Goal: Task Accomplishment & Management: Manage account settings

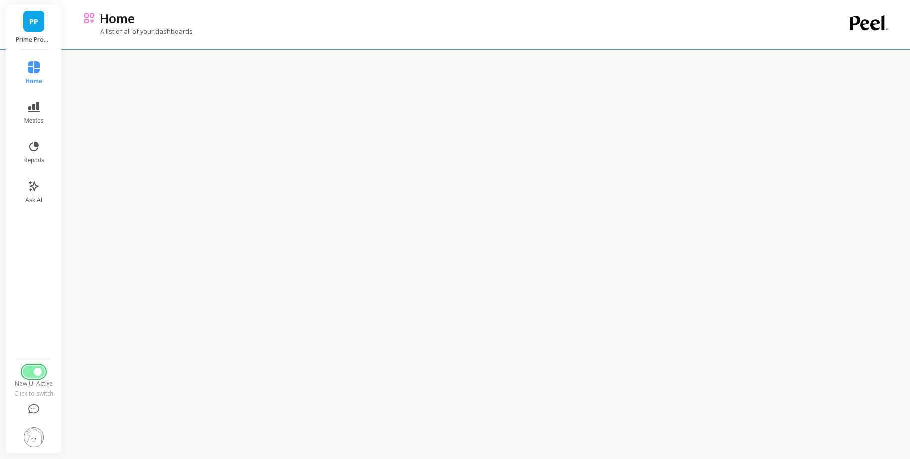
click at [38, 373] on span "Switch to Legacy UI" at bounding box center [38, 372] width 8 height 8
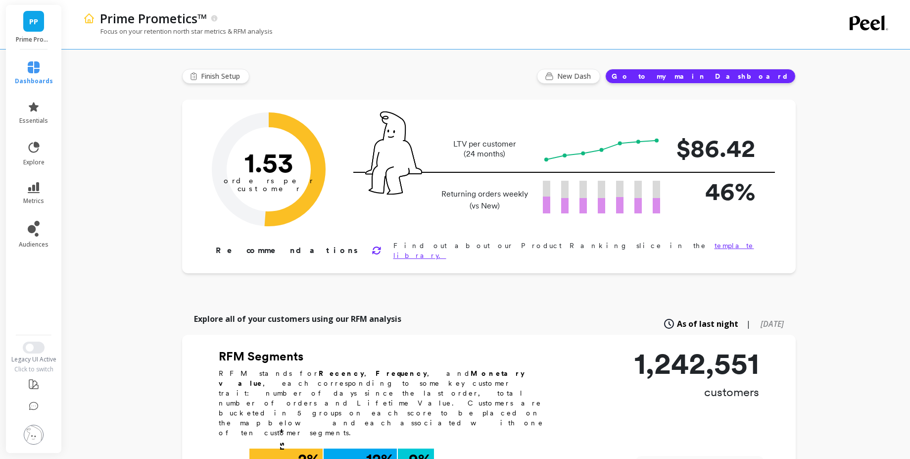
click at [37, 181] on li "metrics" at bounding box center [34, 193] width 50 height 35
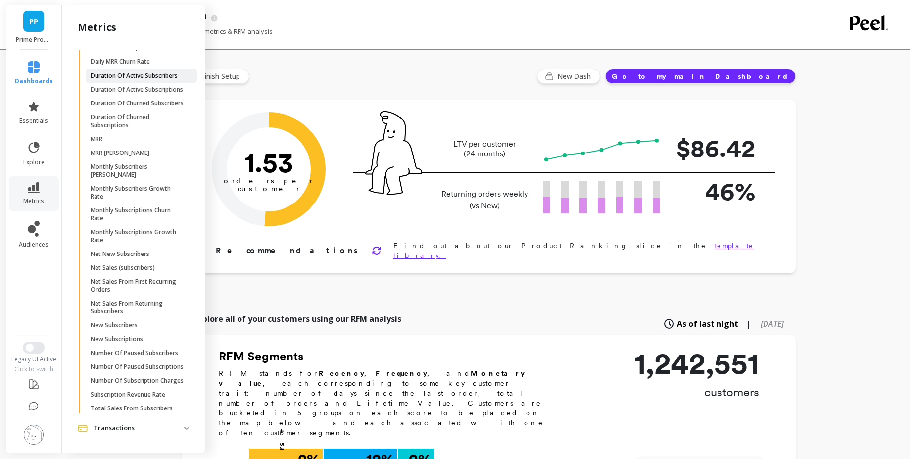
scroll to position [1225, 0]
click at [114, 135] on span "MRR" at bounding box center [138, 139] width 95 height 8
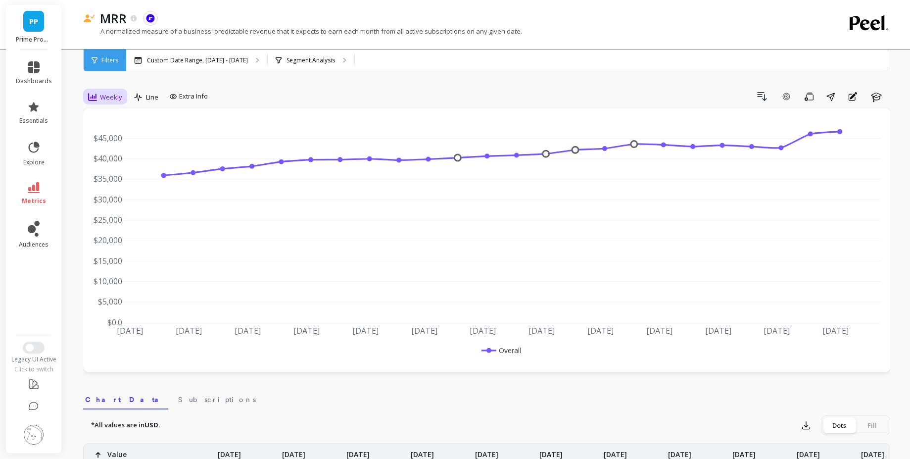
click at [95, 96] on icon at bounding box center [92, 97] width 9 height 9
click at [119, 173] on div "Monthly" at bounding box center [120, 175] width 56 height 9
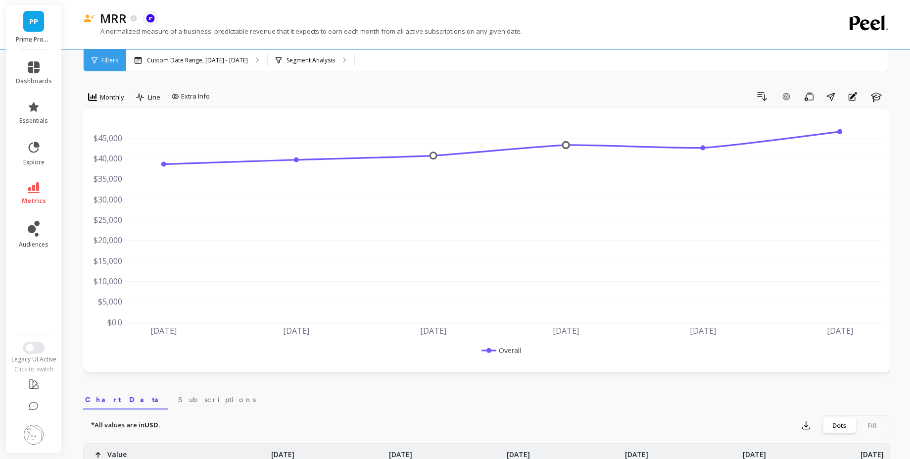
click at [33, 177] on li "metrics" at bounding box center [34, 193] width 48 height 35
click at [289, 99] on div "Drill Down Add Goal Save Share Annotations Learn" at bounding box center [552, 97] width 677 height 16
click at [32, 349] on span "Switch to New UI" at bounding box center [30, 348] width 8 height 8
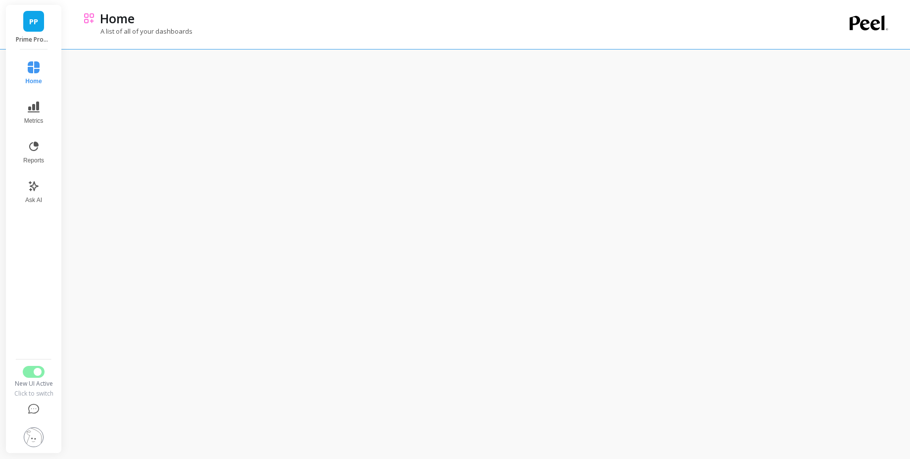
click at [31, 364] on div "Home Metrics Reports Ask AI New UI Active Click to switch" at bounding box center [33, 250] width 41 height 403
click at [32, 371] on button "Switch to Legacy UI" at bounding box center [34, 372] width 22 height 12
click at [32, 364] on button "Switch to Legacy UI" at bounding box center [34, 365] width 22 height 12
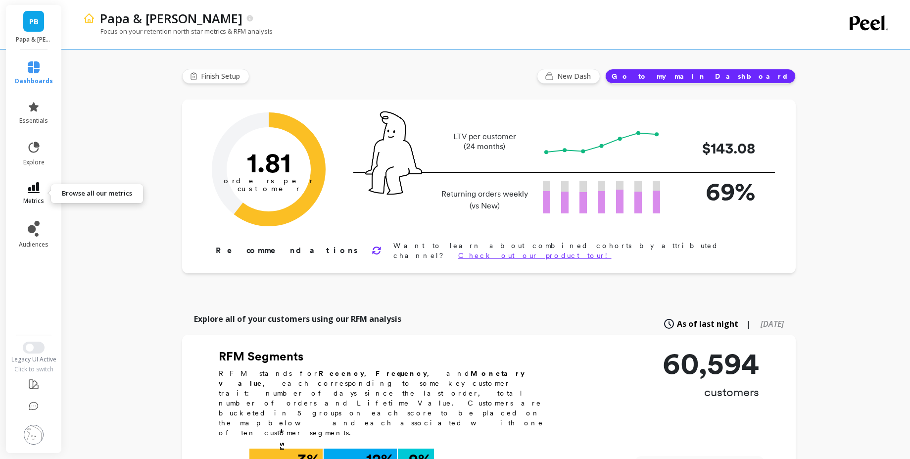
click at [33, 197] on span "metrics" at bounding box center [33, 201] width 21 height 8
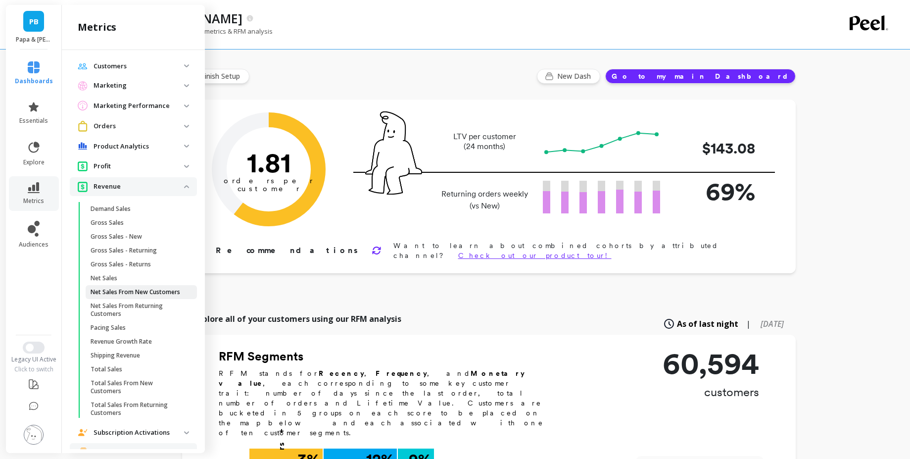
scroll to position [475, 0]
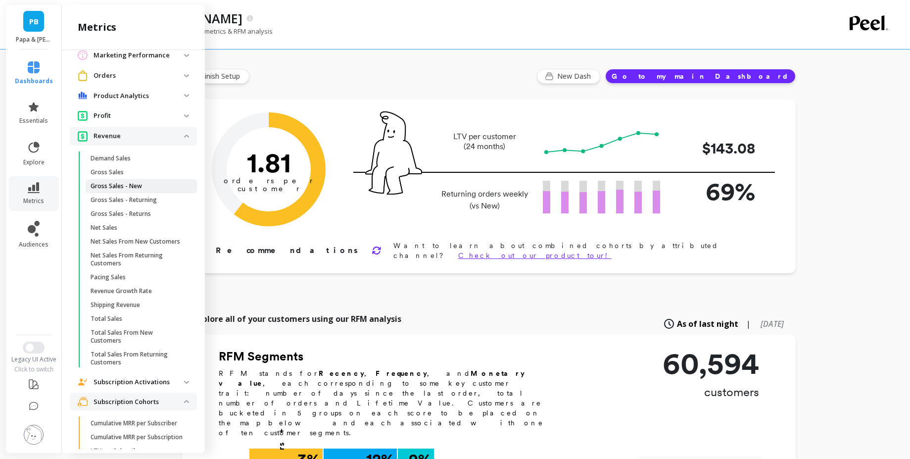
click at [135, 190] on p "Gross Sales - New" at bounding box center [116, 186] width 51 height 8
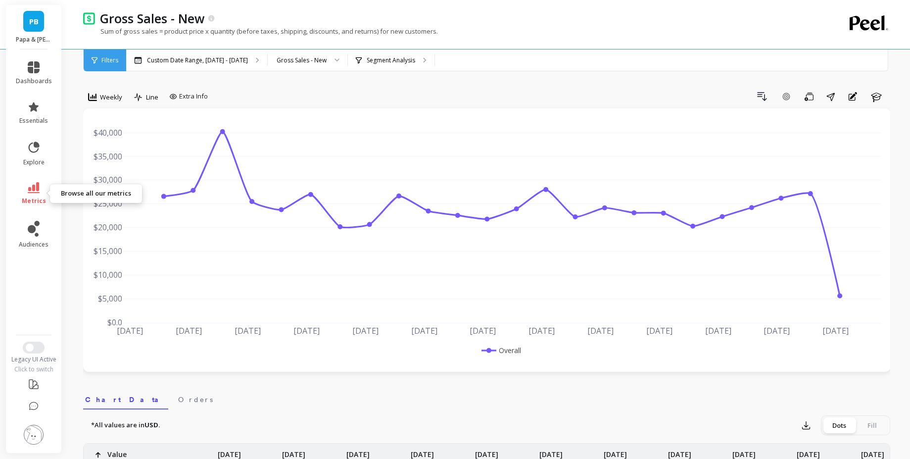
click at [25, 191] on link "metrics" at bounding box center [34, 193] width 36 height 23
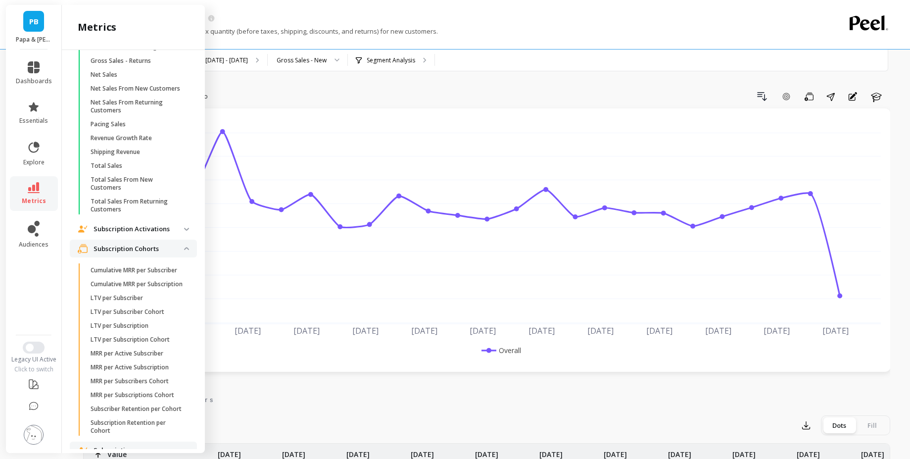
scroll to position [832, 0]
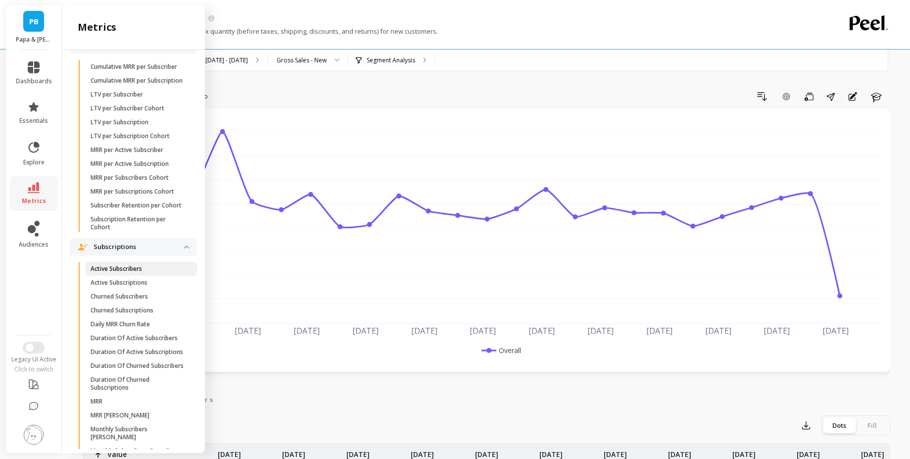
click at [146, 276] on link "Active Subscribers" at bounding box center [141, 269] width 111 height 14
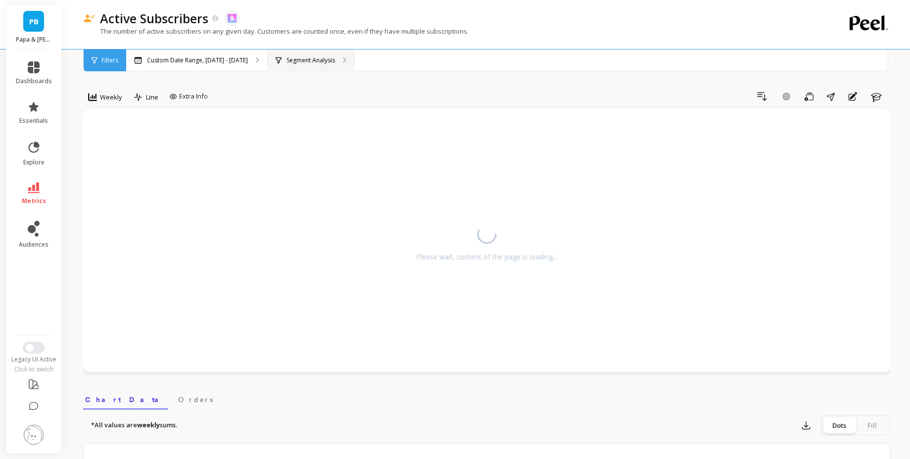
click at [315, 58] on p "Segment Analysis" at bounding box center [311, 60] width 49 height 8
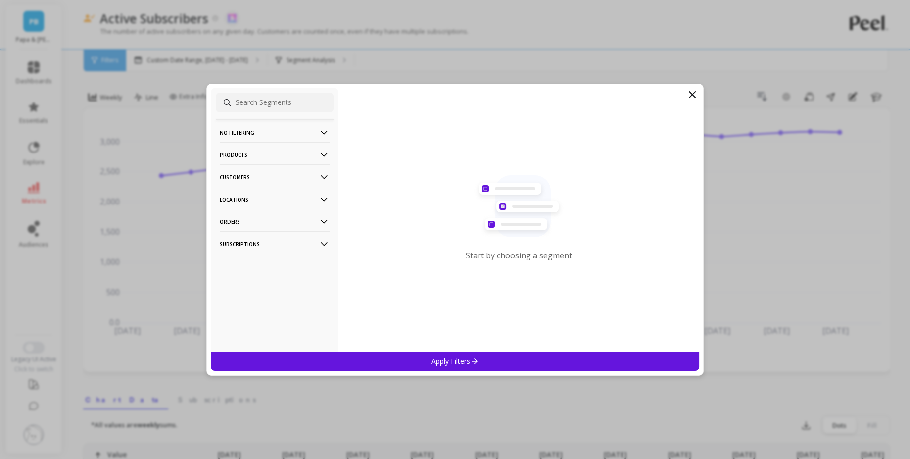
click at [272, 223] on p "Orders" at bounding box center [275, 221] width 110 height 25
click at [262, 247] on p "Subscriptions" at bounding box center [275, 243] width 110 height 25
click at [271, 278] on p "Order Frequency" at bounding box center [246, 280] width 51 height 9
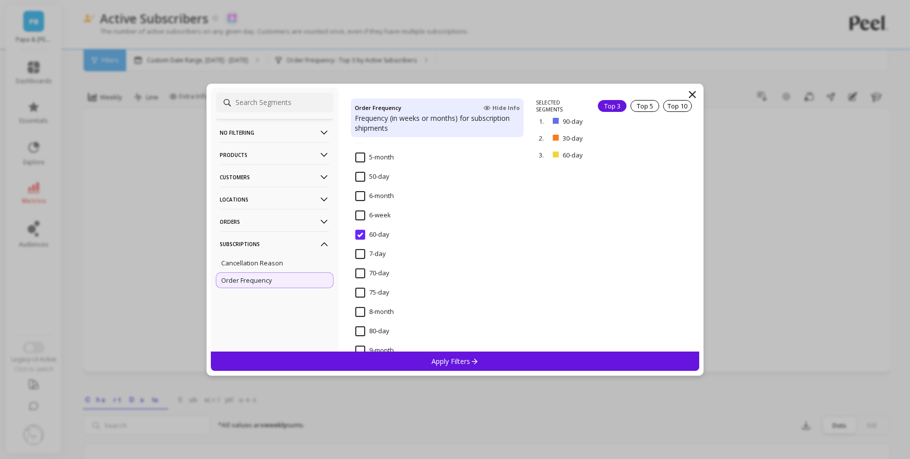
scroll to position [466, 0]
click at [319, 224] on icon at bounding box center [324, 221] width 11 height 11
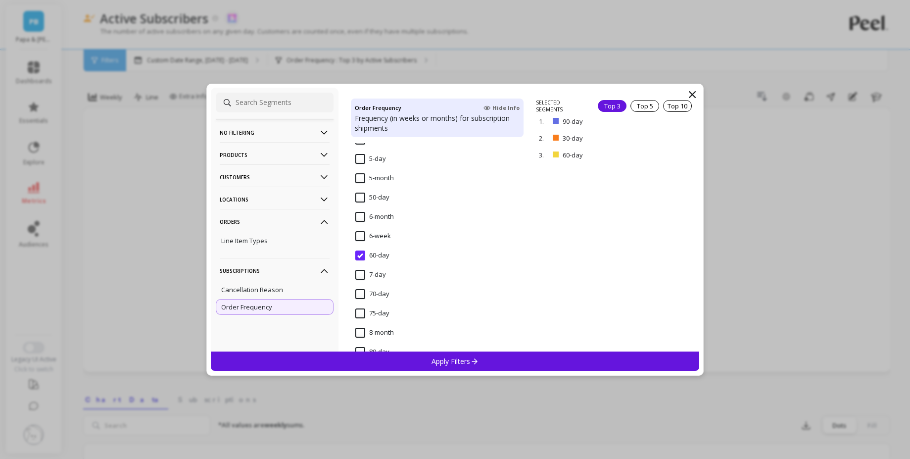
click at [319, 201] on icon at bounding box center [324, 199] width 11 height 11
click at [321, 176] on icon at bounding box center [324, 177] width 7 height 4
click at [322, 148] on div "Products" at bounding box center [275, 153] width 118 height 22
click at [319, 135] on filtering-icon at bounding box center [324, 132] width 11 height 11
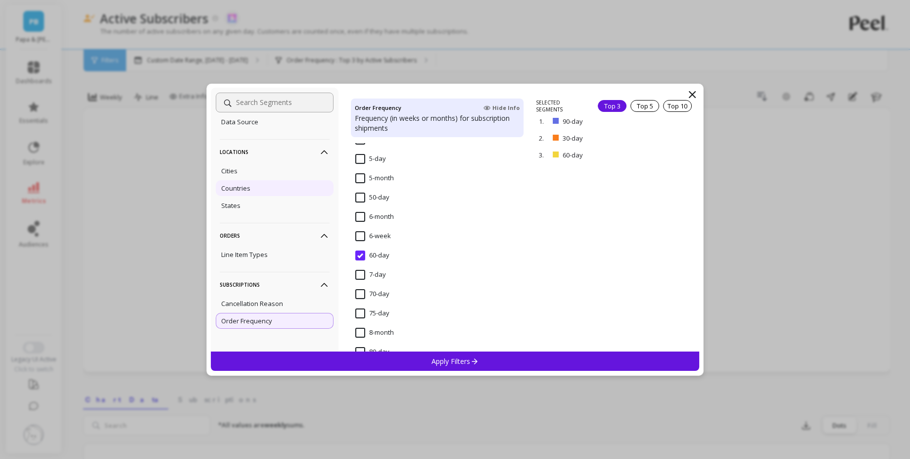
scroll to position [226, 0]
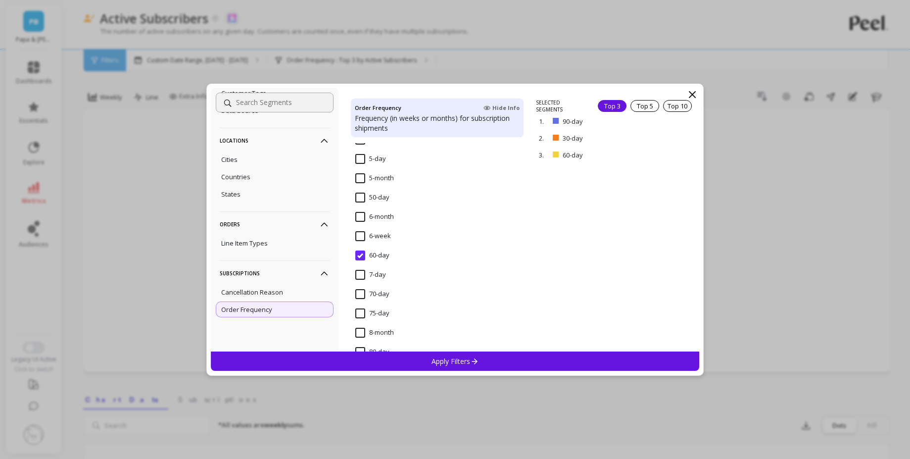
click at [319, 273] on icon at bounding box center [324, 273] width 11 height 11
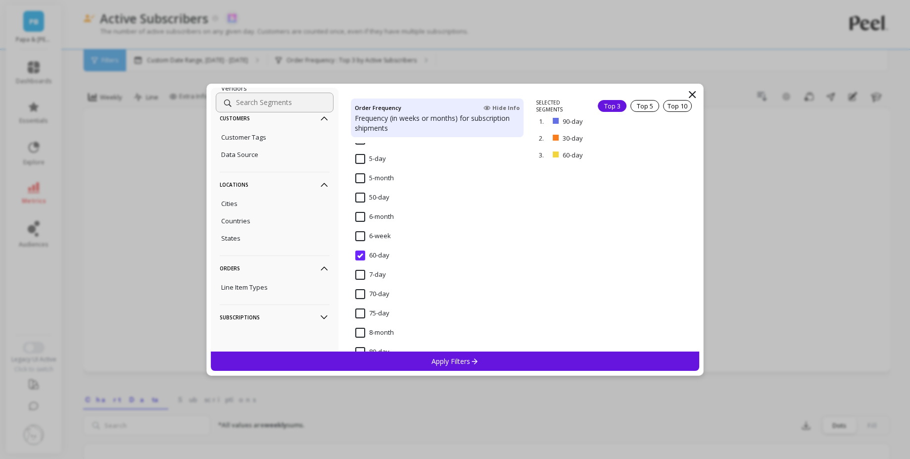
click at [317, 177] on p "Locations" at bounding box center [275, 184] width 110 height 25
click at [319, 263] on icon at bounding box center [324, 268] width 11 height 11
click at [324, 204] on div "Customers" at bounding box center [275, 205] width 118 height 22
click at [319, 181] on icon at bounding box center [324, 181] width 11 height 11
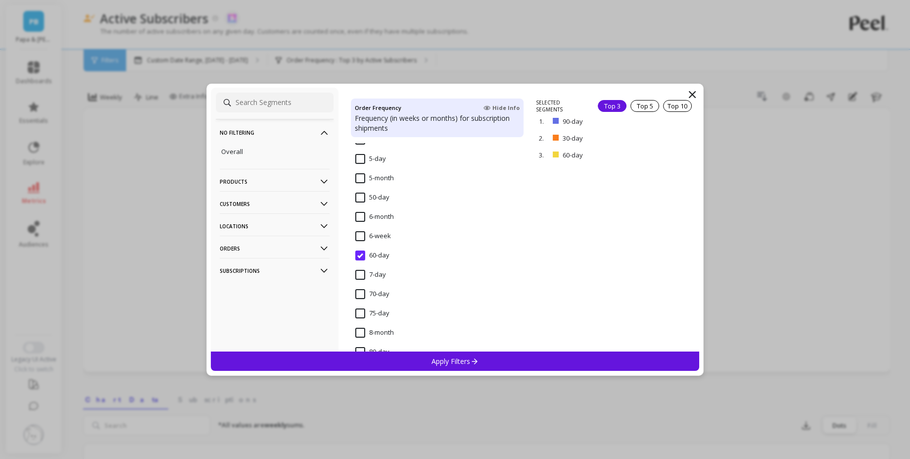
click at [321, 137] on filtering-icon at bounding box center [324, 132] width 11 height 11
click at [267, 200] on p "Locations" at bounding box center [275, 199] width 110 height 25
click at [289, 193] on p "Locations" at bounding box center [275, 199] width 110 height 25
click at [319, 241] on icon at bounding box center [324, 244] width 11 height 11
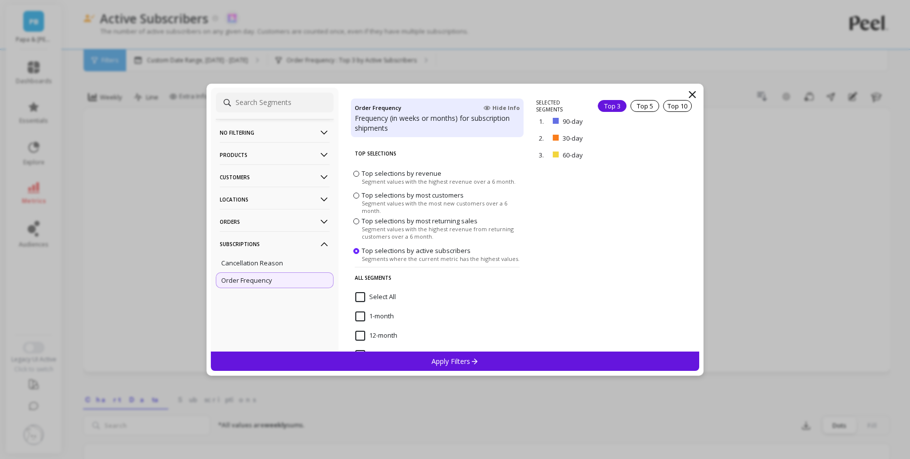
click at [694, 95] on icon at bounding box center [693, 95] width 12 height 12
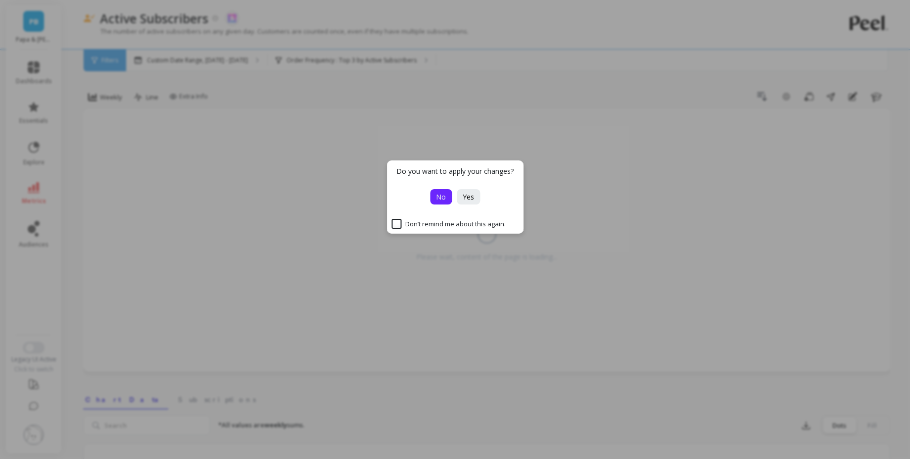
click at [441, 200] on span "No" at bounding box center [441, 196] width 10 height 9
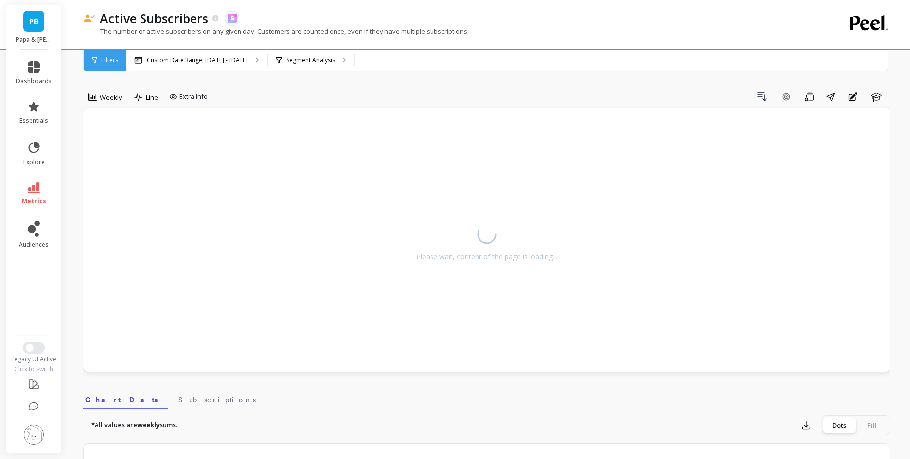
click at [31, 433] on img at bounding box center [34, 435] width 20 height 20
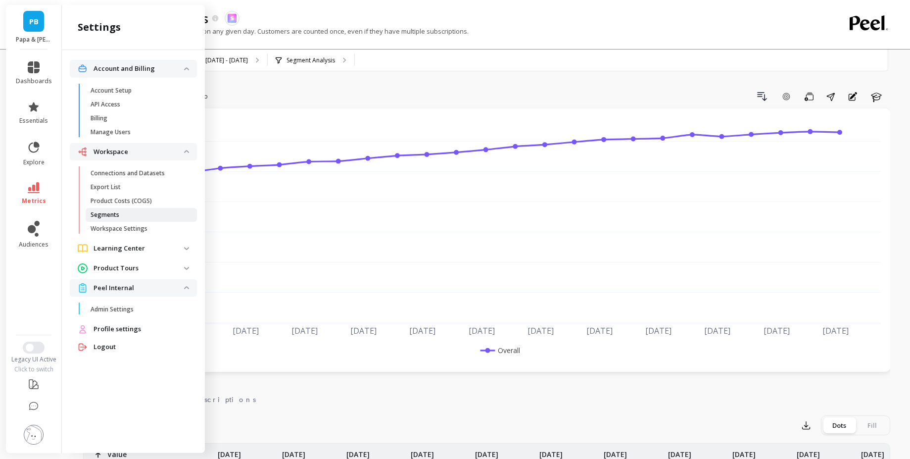
click at [126, 219] on link "Segments" at bounding box center [141, 215] width 111 height 14
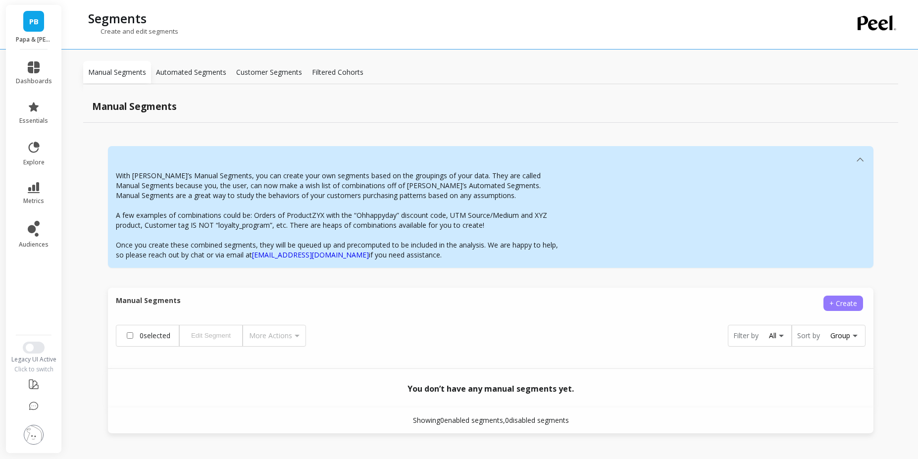
click at [843, 301] on span "+ Create" at bounding box center [843, 302] width 28 height 9
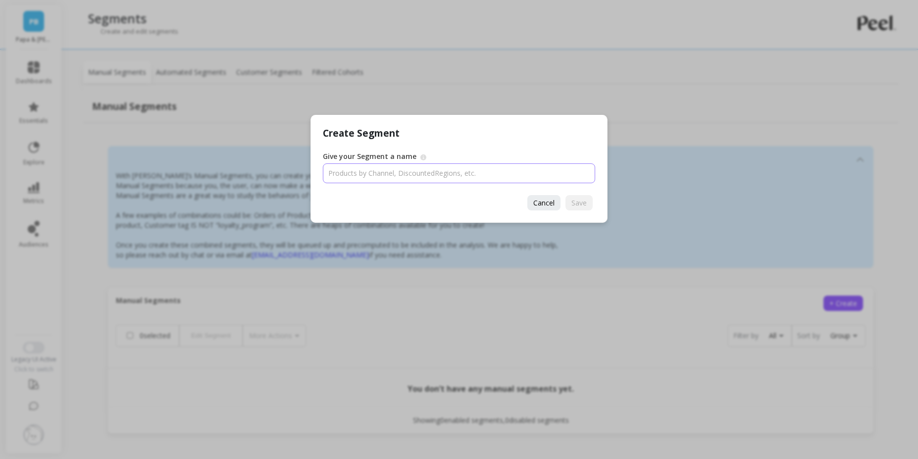
click at [451, 176] on input "Give your Segment a name" at bounding box center [459, 173] width 272 height 20
click at [541, 199] on span "Cancel" at bounding box center [543, 202] width 21 height 9
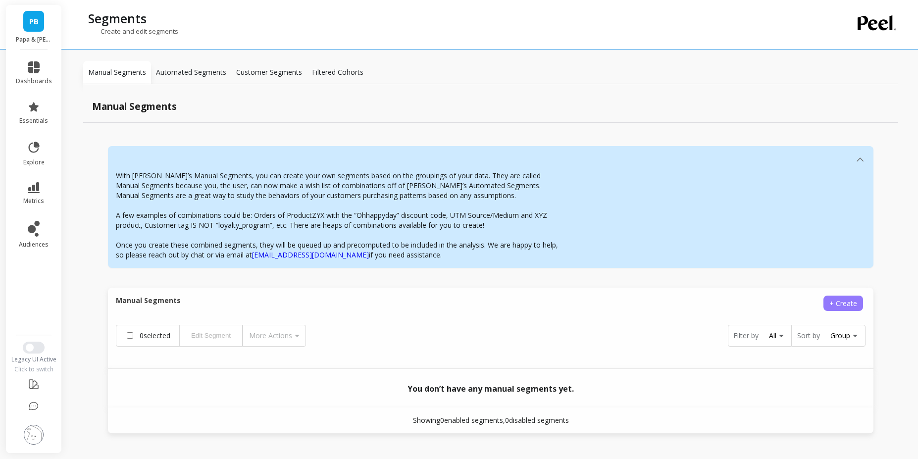
click at [829, 300] on span "+ Create" at bounding box center [843, 302] width 28 height 9
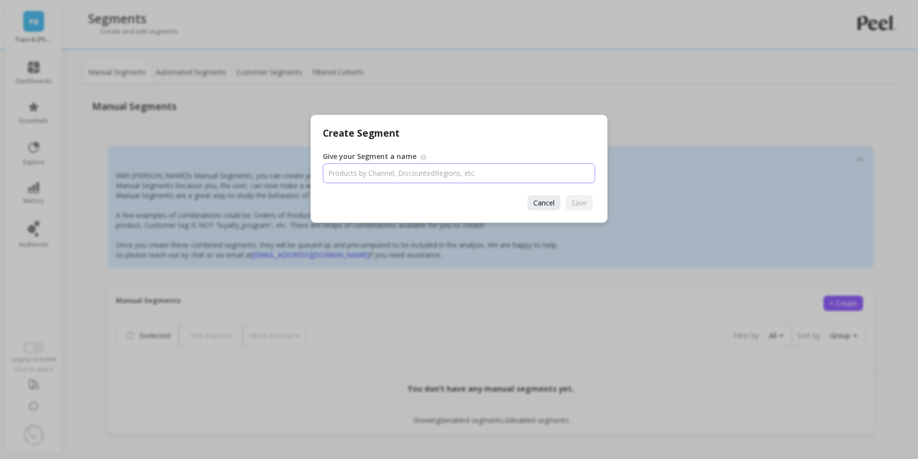
click at [444, 166] on input "Give your Segment a name" at bounding box center [459, 173] width 272 height 20
click at [429, 172] on input "Give your Segment a name" at bounding box center [459, 173] width 272 height 20
type input "new_seg"
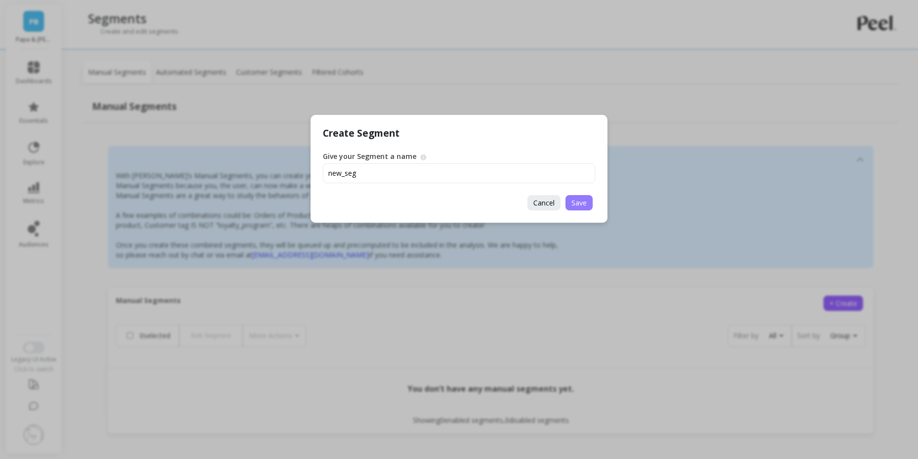
click at [571, 199] on span "Save" at bounding box center [578, 202] width 15 height 9
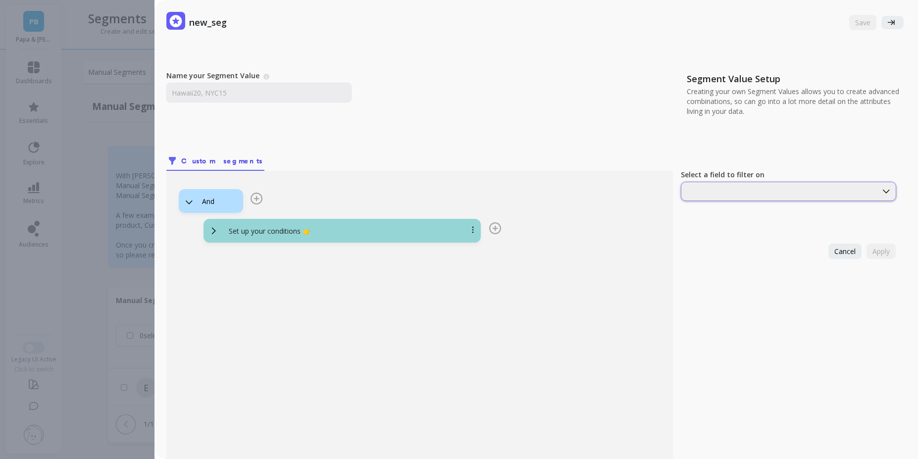
click at [725, 183] on div at bounding box center [788, 191] width 215 height 19
type input "s"
type input "f"
click at [711, 199] on div at bounding box center [788, 191] width 215 height 19
click at [714, 194] on div at bounding box center [779, 191] width 194 height 9
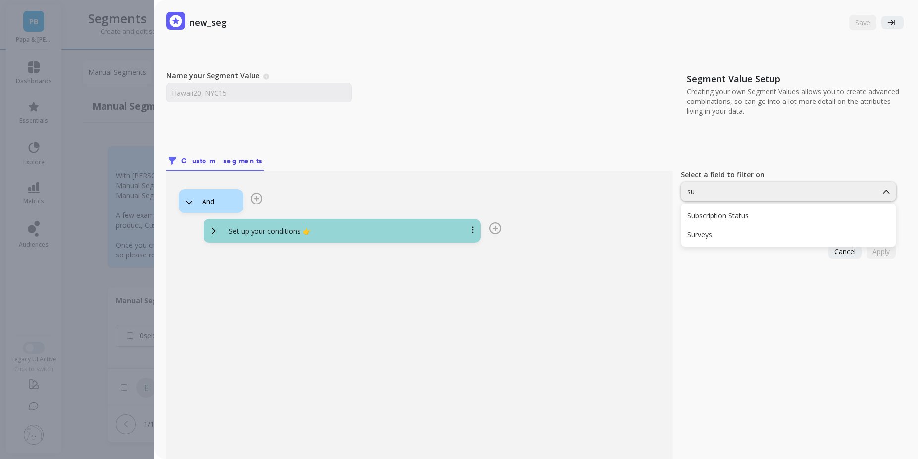
type input "sub"
click at [713, 221] on div "Subscription Status" at bounding box center [788, 215] width 214 height 17
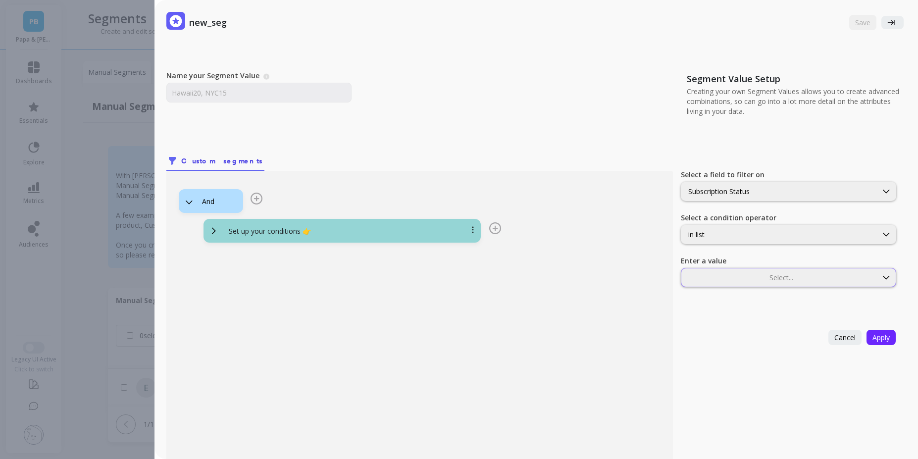
click at [732, 271] on div "Select..." at bounding box center [788, 277] width 215 height 19
click at [719, 297] on div "ACTIVE" at bounding box center [788, 301] width 202 height 9
click at [255, 81] on div "Name your Segment Value A Segment Value describes the unique segment/filter you…" at bounding box center [217, 77] width 103 height 12
click at [245, 90] on input "Name your Segment Value" at bounding box center [258, 93] width 185 height 20
click at [209, 22] on p "new_seg" at bounding box center [208, 22] width 38 height 16
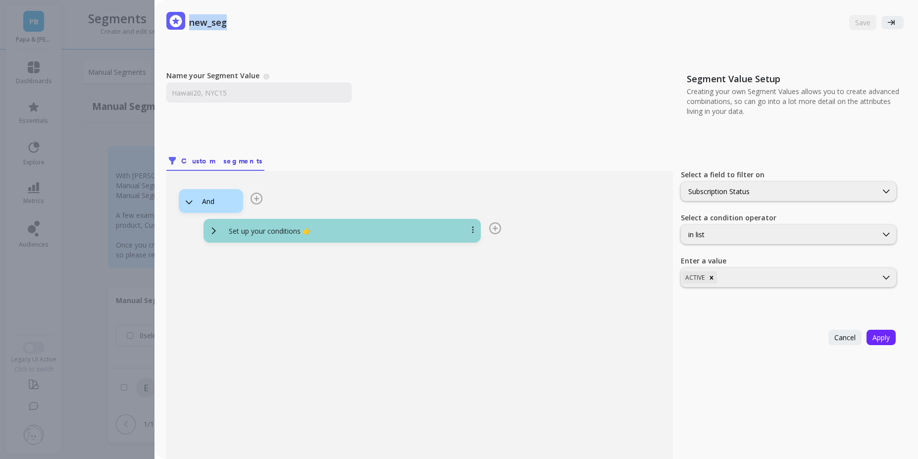
click at [209, 22] on p "new_seg" at bounding box center [208, 22] width 38 height 16
copy p "new_seg"
click at [223, 89] on input "Name your Segment Value" at bounding box center [258, 93] width 185 height 20
paste input "new_seg"
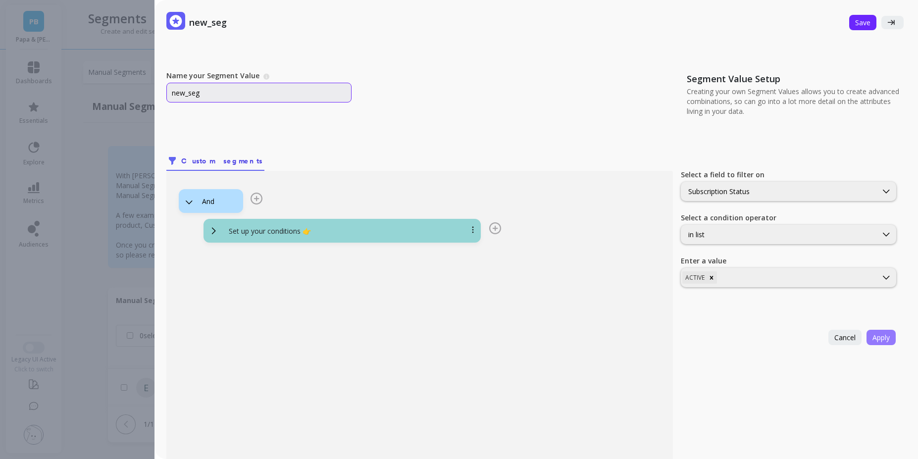
type input "new_seg"
click at [872, 338] on span "Apply" at bounding box center [880, 337] width 17 height 9
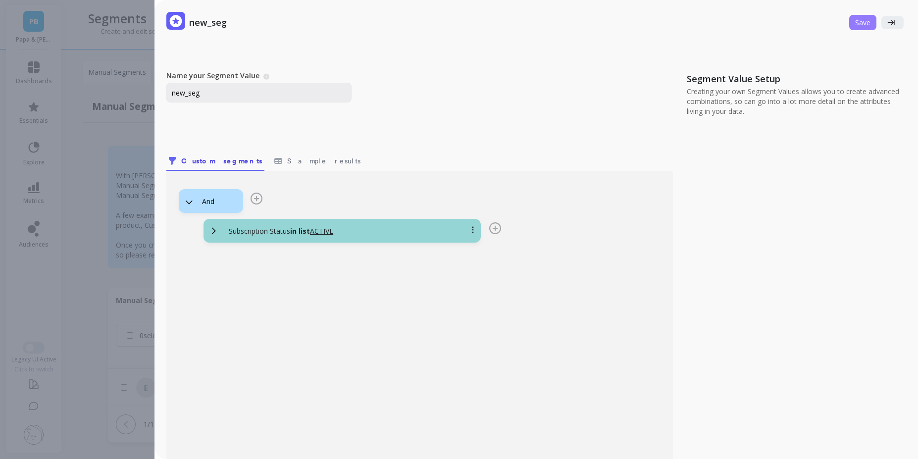
click at [856, 23] on span "Save" at bounding box center [862, 22] width 15 height 9
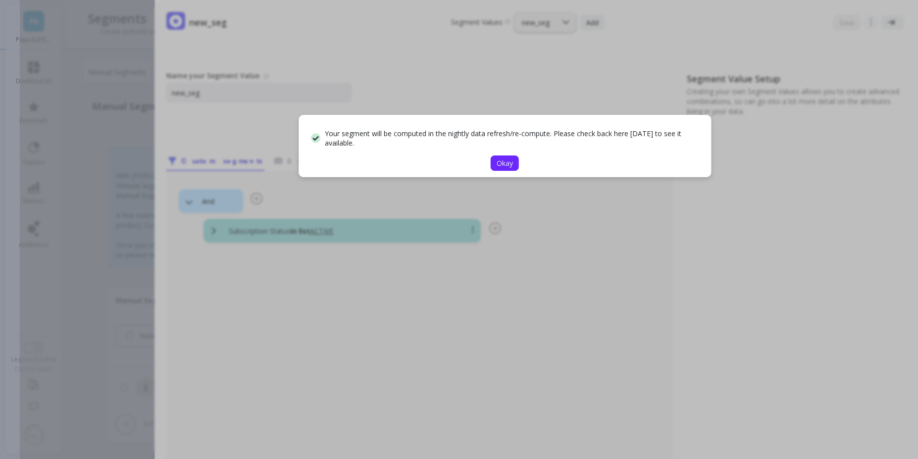
click at [502, 165] on span "Okay" at bounding box center [504, 162] width 16 height 9
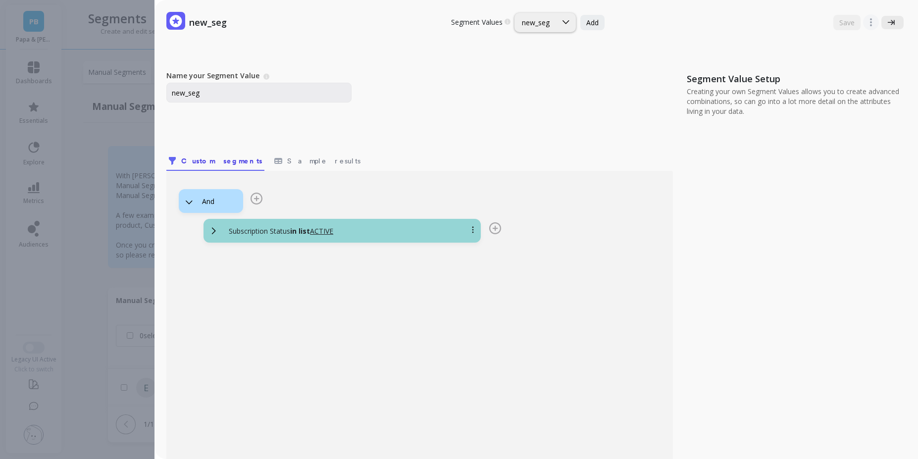
click at [890, 25] on button at bounding box center [892, 22] width 22 height 13
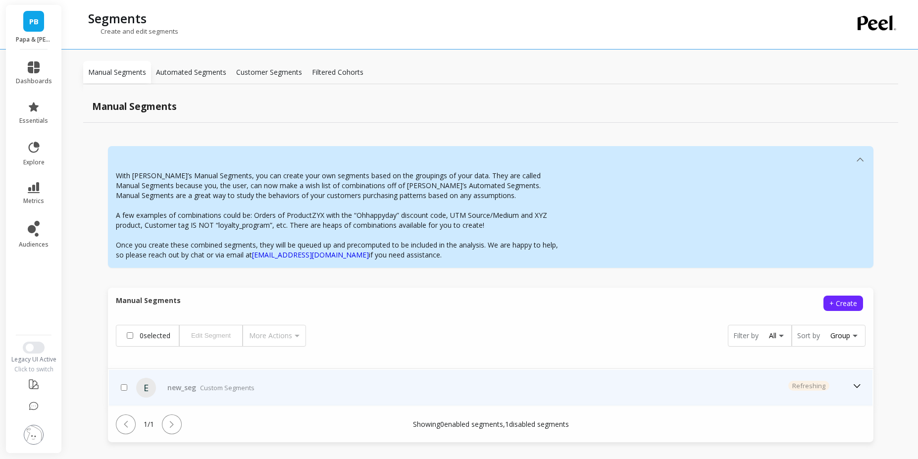
click at [125, 383] on div at bounding box center [124, 388] width 10 height 12
click at [123, 389] on input "checkbox" at bounding box center [124, 387] width 6 height 6
checkbox input "true"
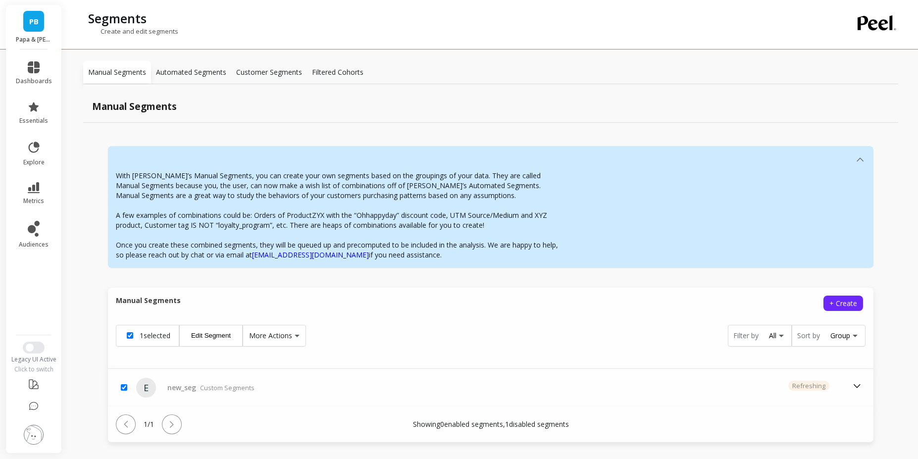
click at [222, 336] on button "Edit Segment" at bounding box center [210, 336] width 63 height 22
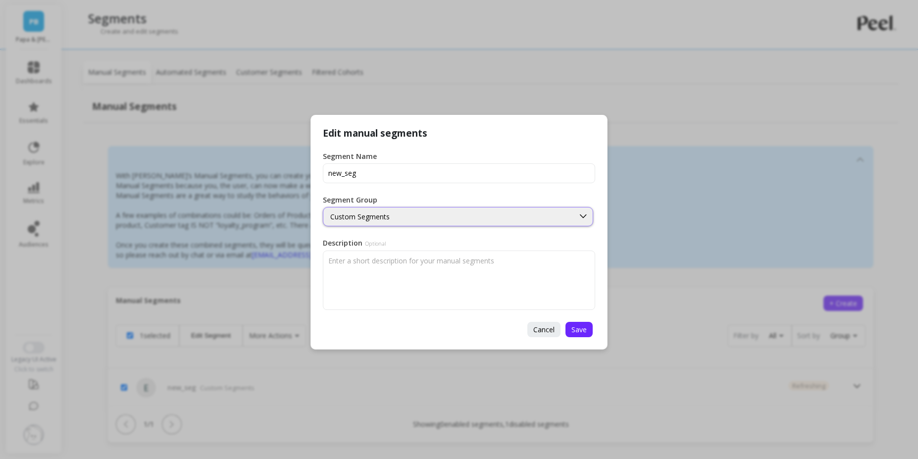
click at [402, 212] on div "Custom Segments" at bounding box center [448, 216] width 237 height 9
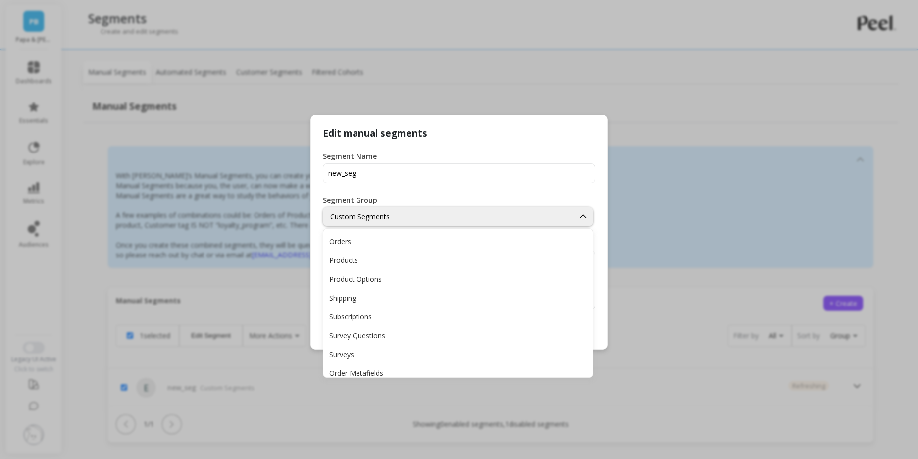
scroll to position [196, 0]
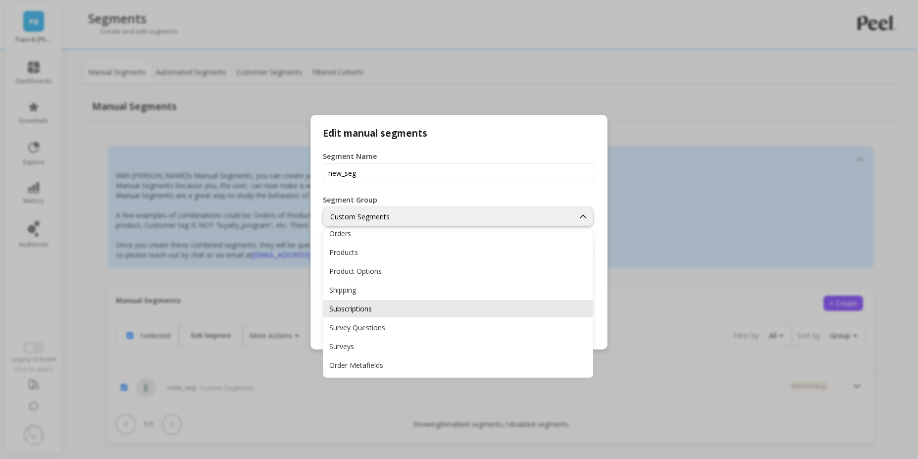
click at [429, 312] on div "Subscriptions" at bounding box center [457, 308] width 257 height 9
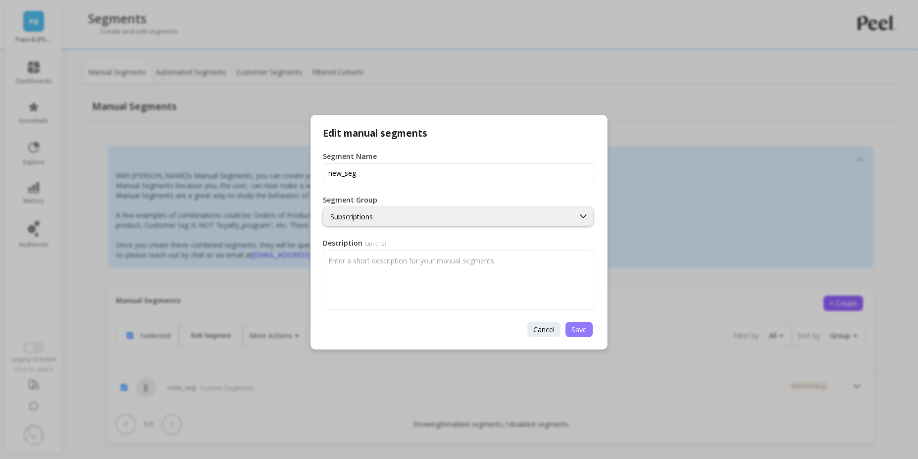
click at [578, 326] on span "Save" at bounding box center [578, 329] width 15 height 9
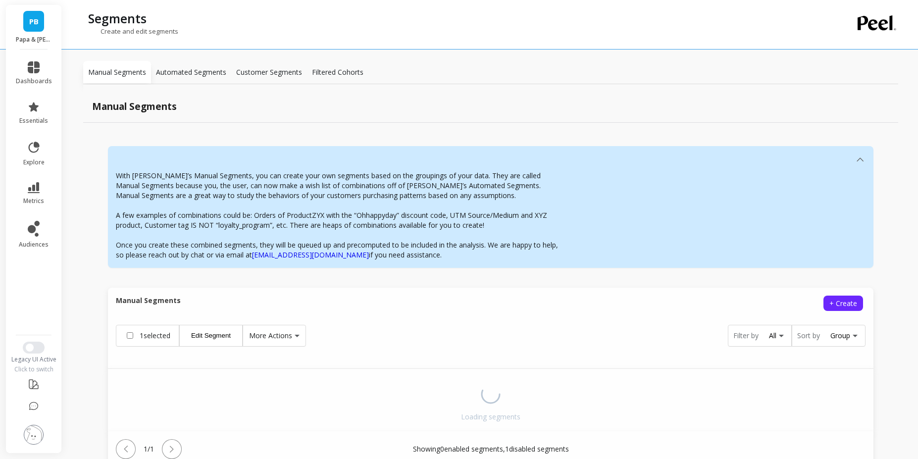
checkbox input "false"
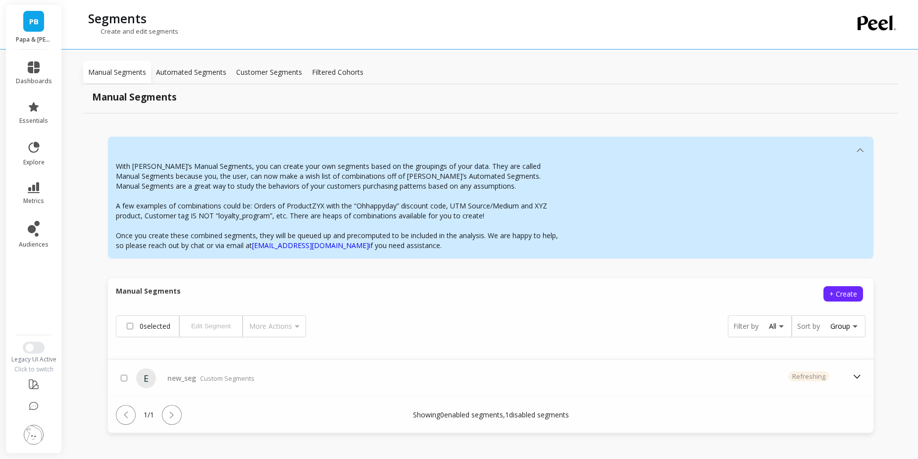
scroll to position [19, 0]
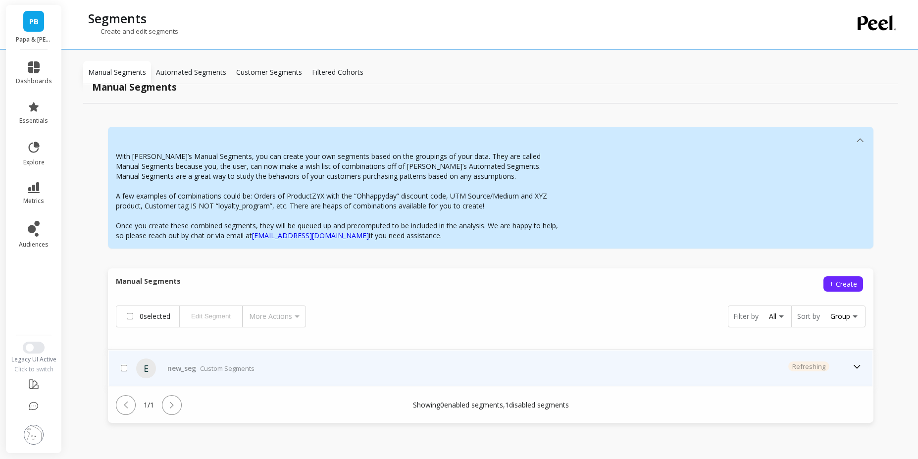
click at [120, 370] on div at bounding box center [124, 368] width 10 height 12
click at [123, 369] on input "checkbox" at bounding box center [124, 368] width 6 height 6
checkbox input "true"
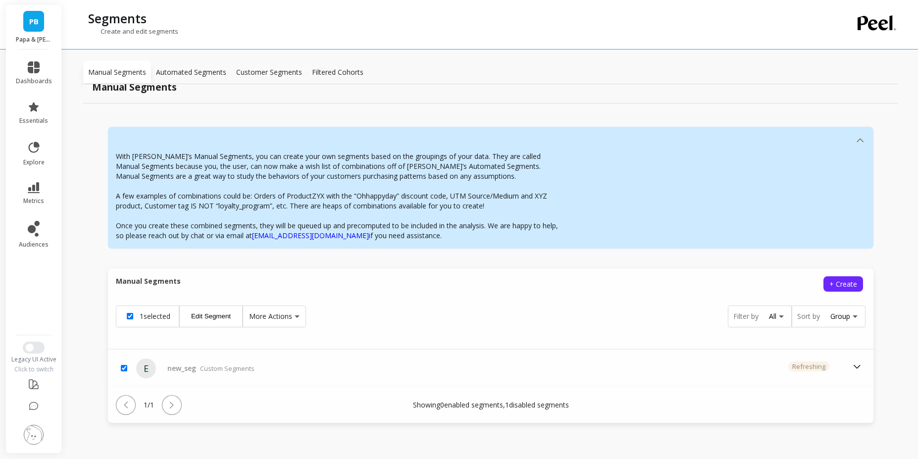
click at [227, 317] on button "Edit Segment" at bounding box center [210, 316] width 63 height 22
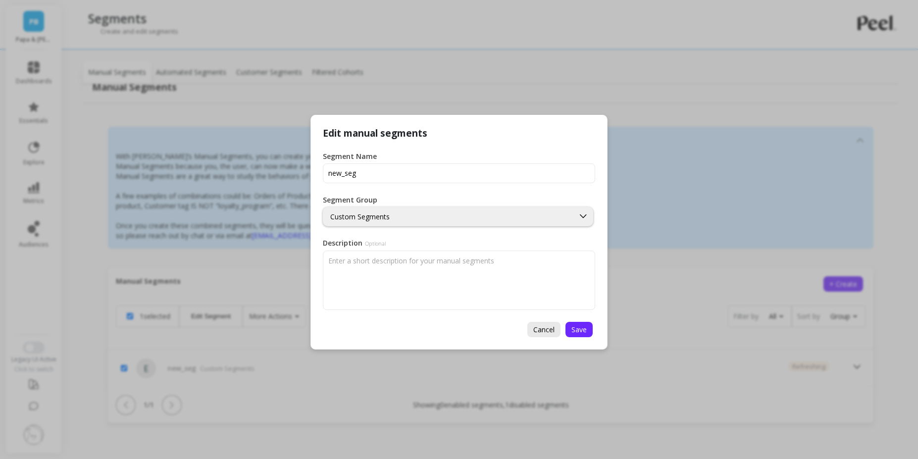
click at [541, 328] on span "Cancel" at bounding box center [543, 329] width 21 height 9
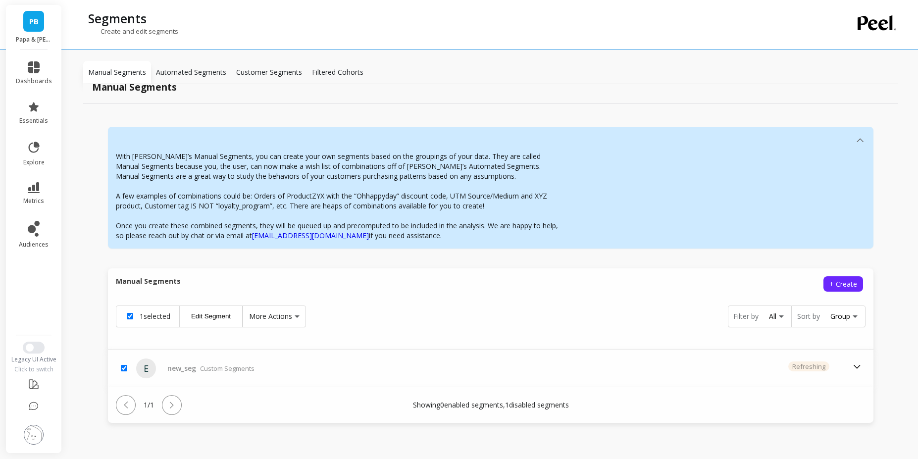
click at [287, 315] on span "More Actions" at bounding box center [270, 316] width 43 height 10
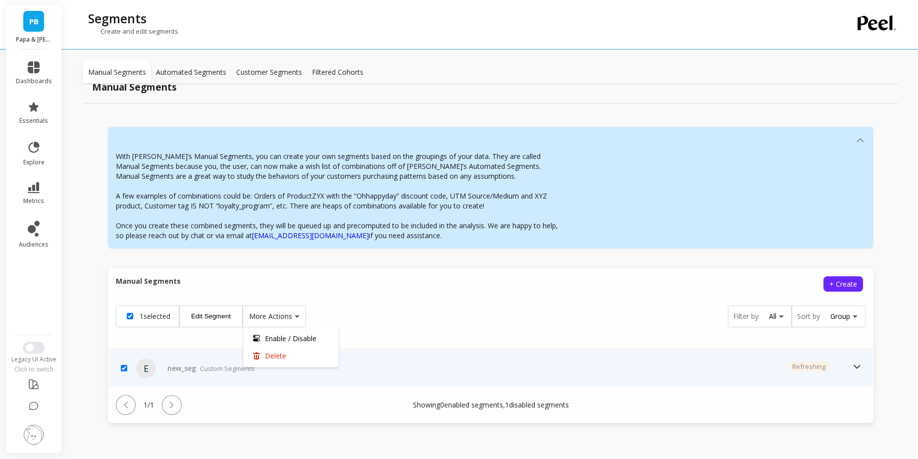
click at [851, 371] on icon at bounding box center [856, 366] width 11 height 11
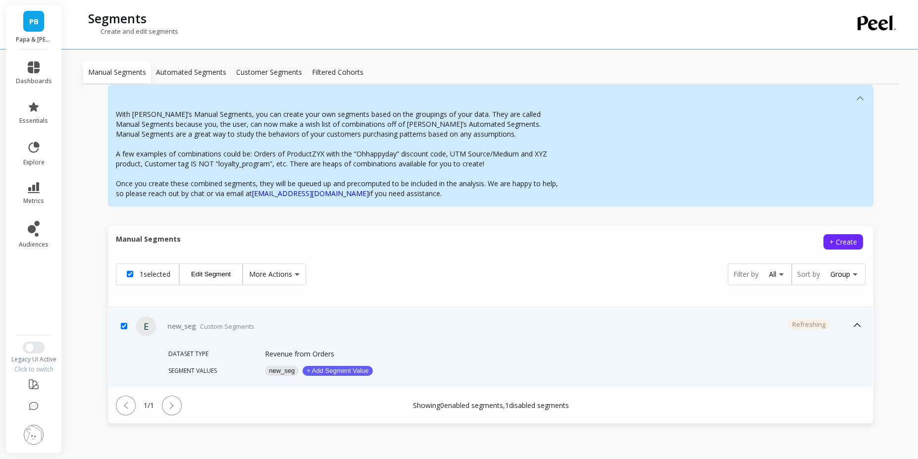
scroll to position [62, 0]
click at [286, 371] on button "new_seg" at bounding box center [282, 370] width 34 height 10
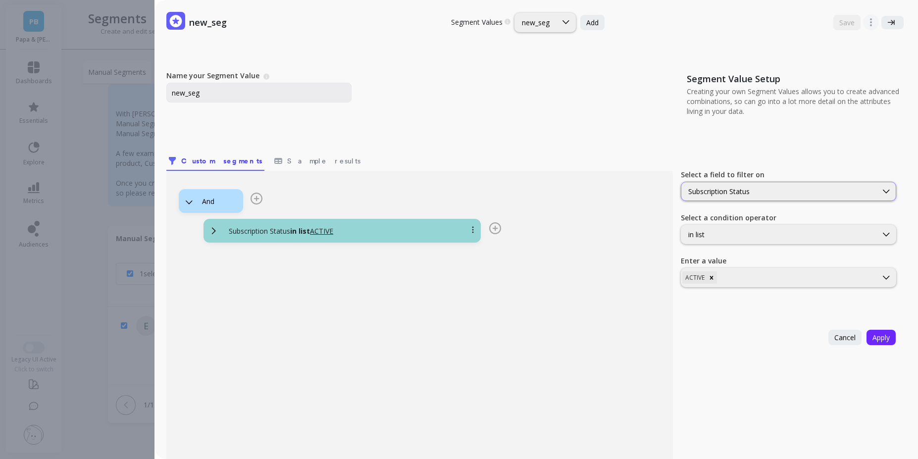
click at [783, 197] on div "Subscription Status" at bounding box center [788, 191] width 215 height 19
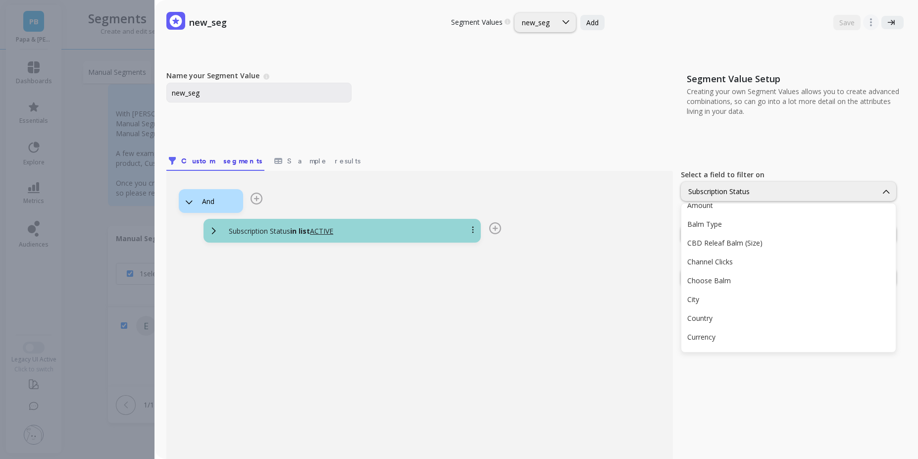
scroll to position [0, 0]
click at [887, 24] on icon at bounding box center [890, 22] width 7 height 7
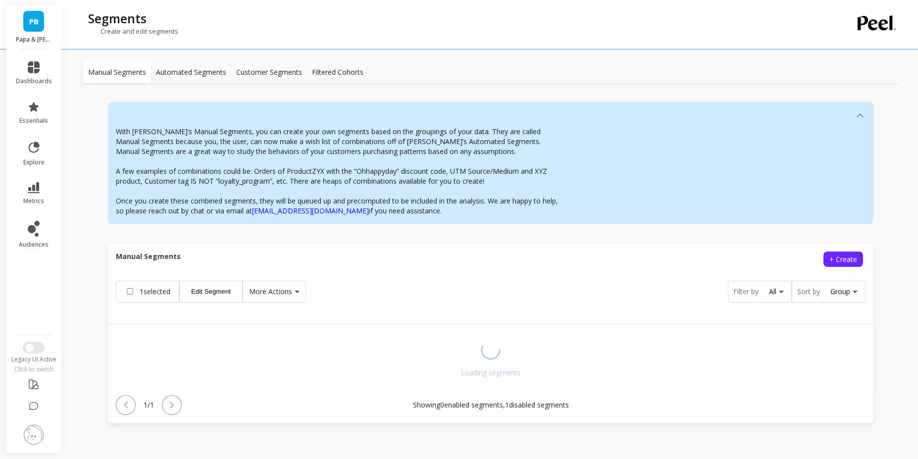
checkbox input "false"
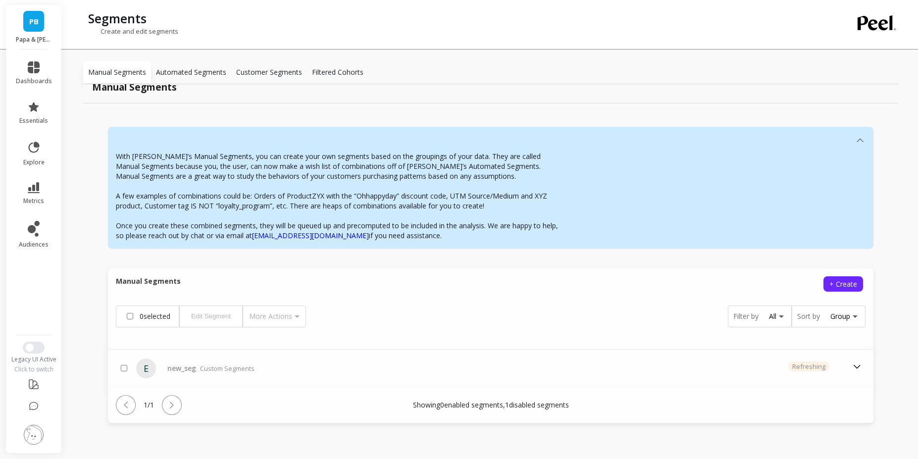
scroll to position [19, 0]
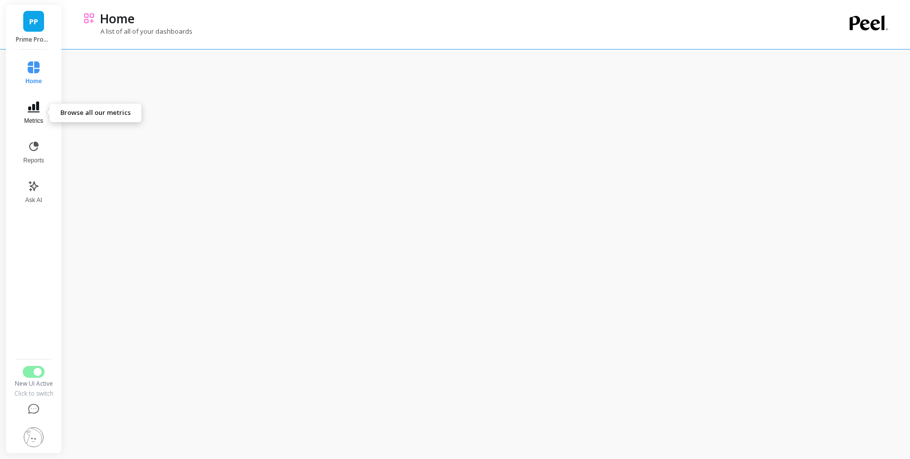
click at [33, 106] on icon at bounding box center [34, 106] width 12 height 11
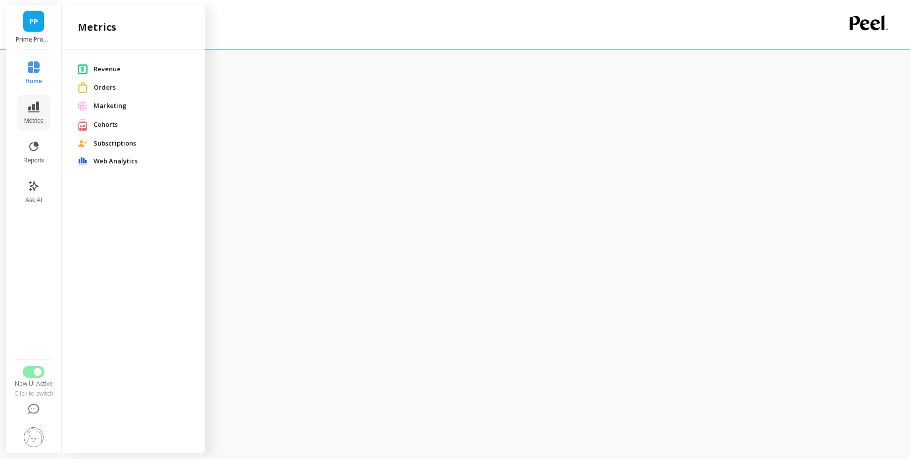
click at [35, 379] on div "New UI Active Click to switch" at bounding box center [33, 382] width 41 height 32
click at [36, 372] on span "Switch to Legacy UI" at bounding box center [38, 372] width 8 height 8
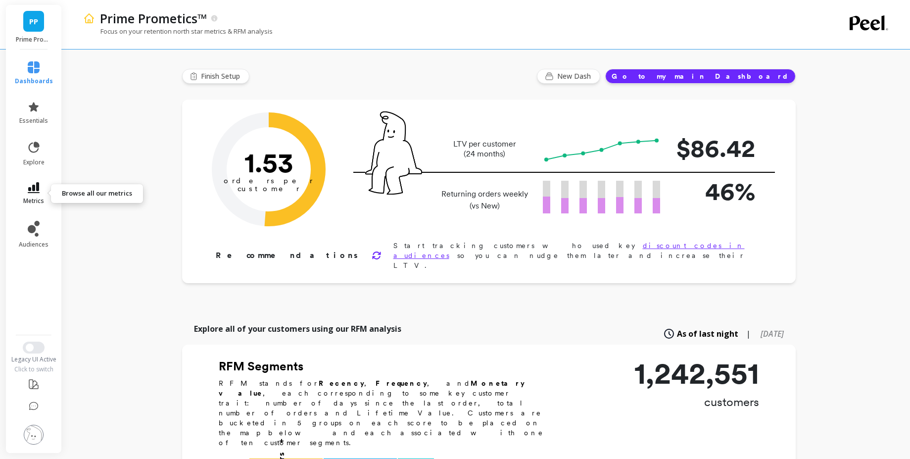
click at [27, 197] on span "metrics" at bounding box center [33, 201] width 21 height 8
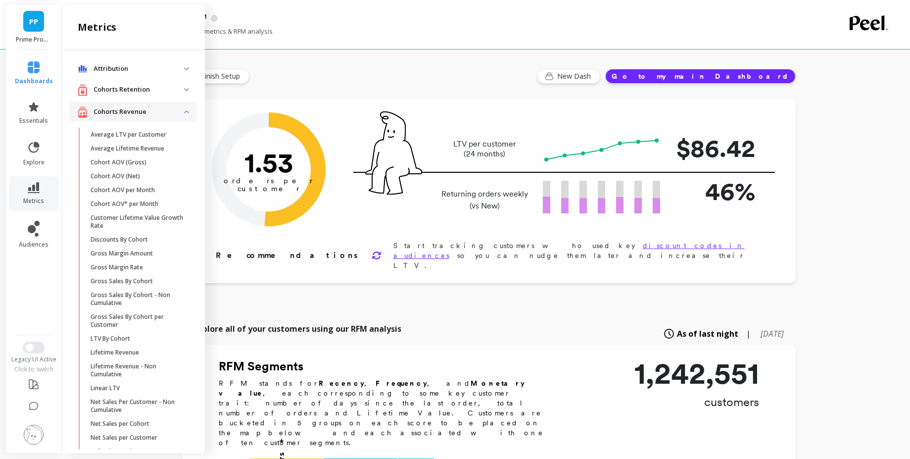
scroll to position [475, 0]
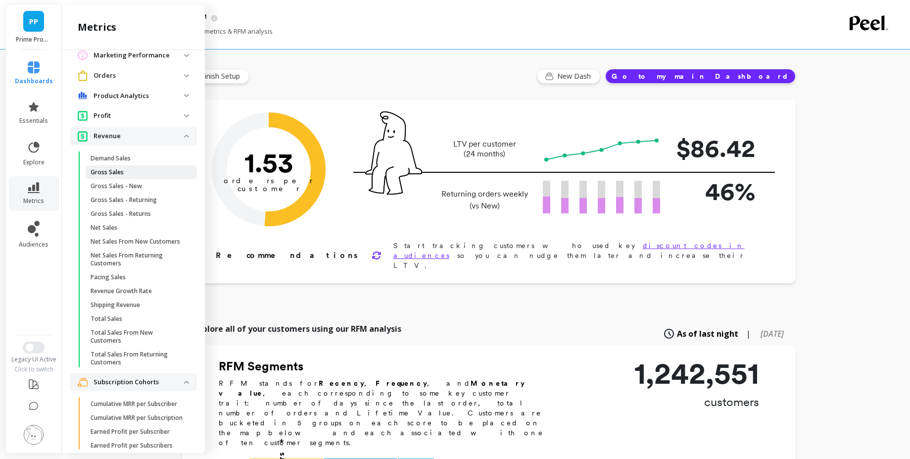
click at [120, 175] on p "Gross Sales" at bounding box center [107, 172] width 33 height 8
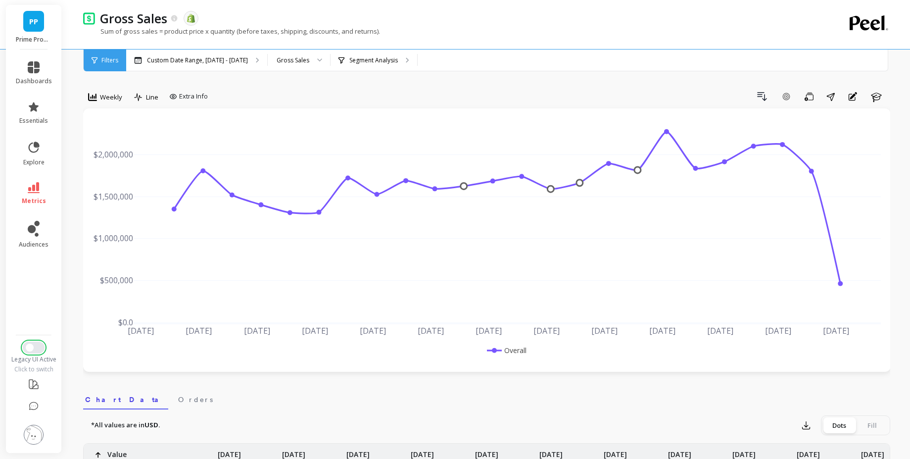
click at [40, 352] on button "Switch to New UI" at bounding box center [34, 348] width 22 height 12
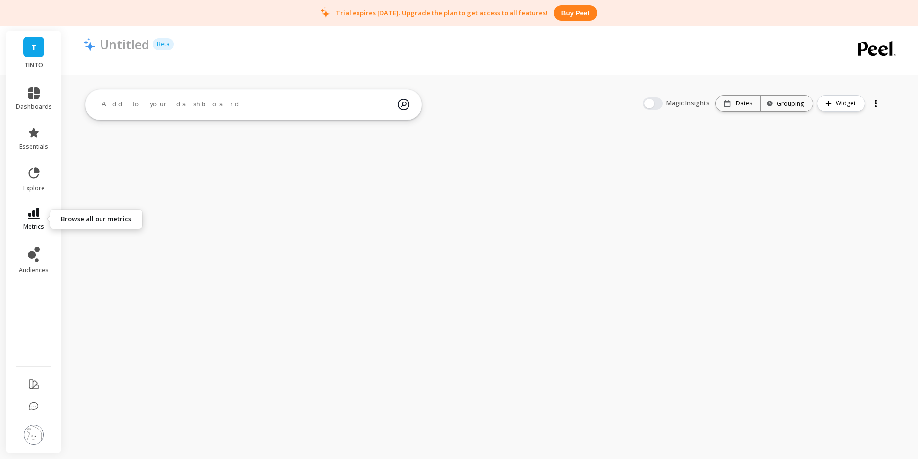
click at [32, 210] on icon at bounding box center [34, 213] width 12 height 11
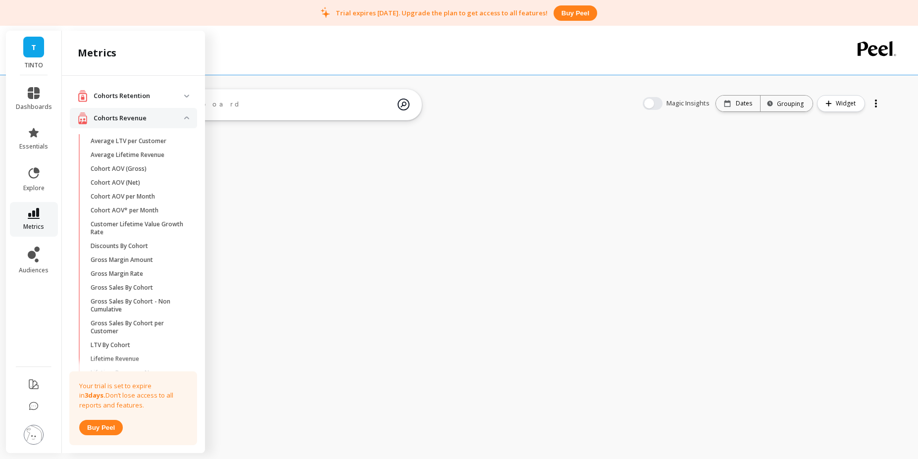
scroll to position [475, 0]
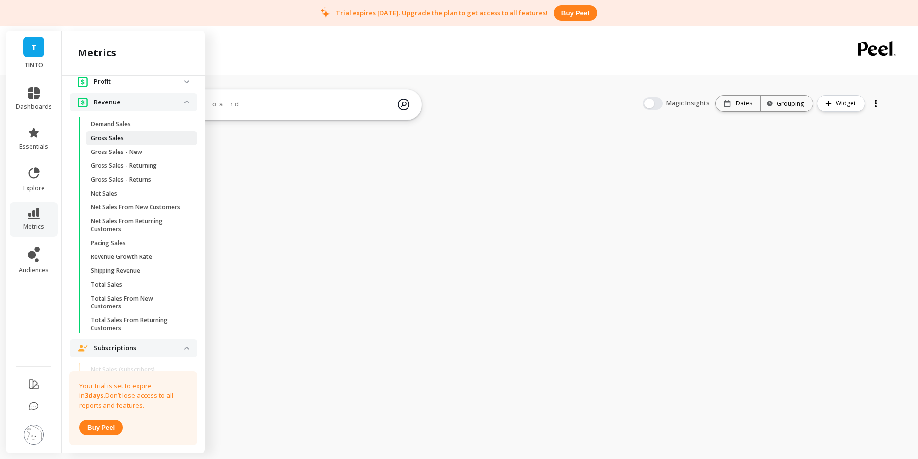
click at [143, 137] on span "Gross Sales" at bounding box center [138, 138] width 95 height 8
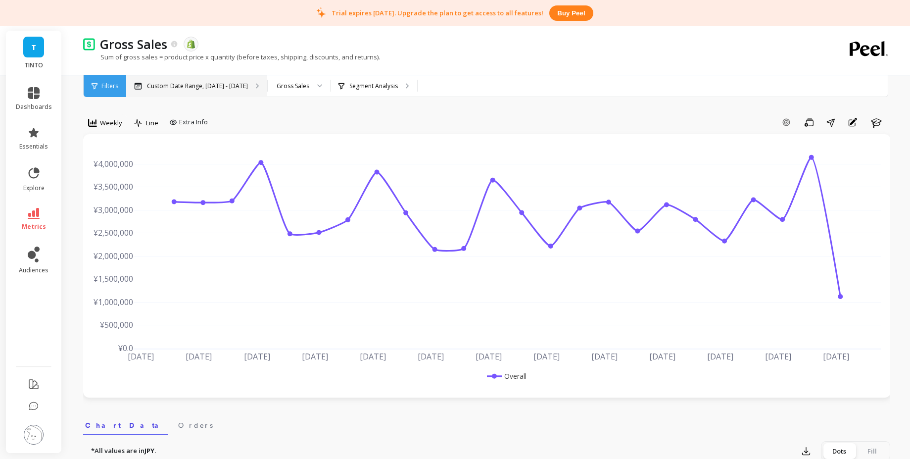
click at [255, 87] on div "Custom Date Range, [DATE] - [DATE]" at bounding box center [196, 86] width 141 height 22
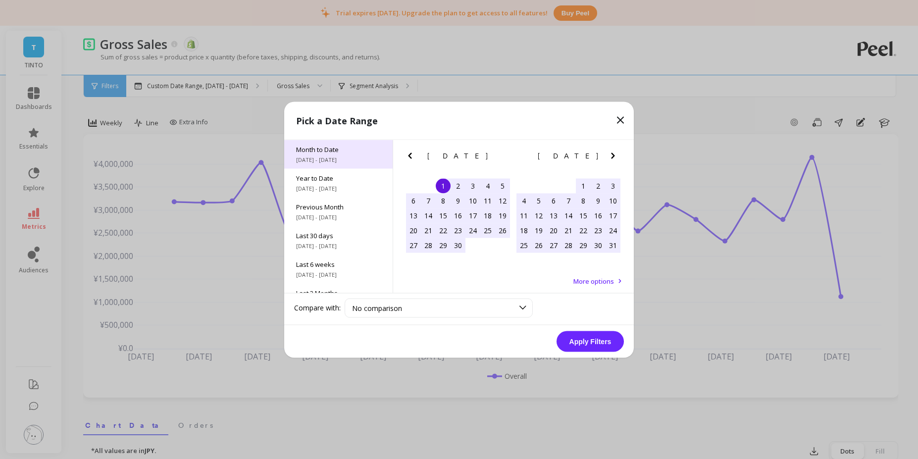
click at [349, 159] on span "9/1/2025 - 9/10/2025" at bounding box center [338, 159] width 85 height 8
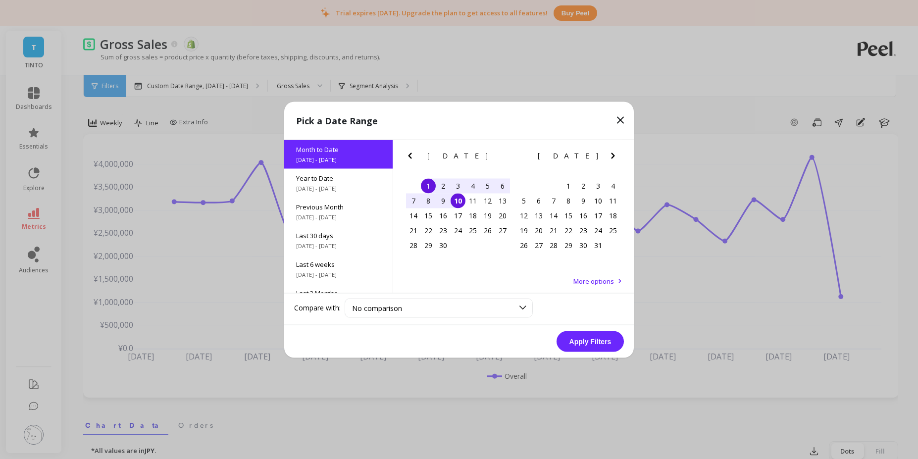
click at [592, 342] on button "Apply Filters" at bounding box center [589, 341] width 67 height 21
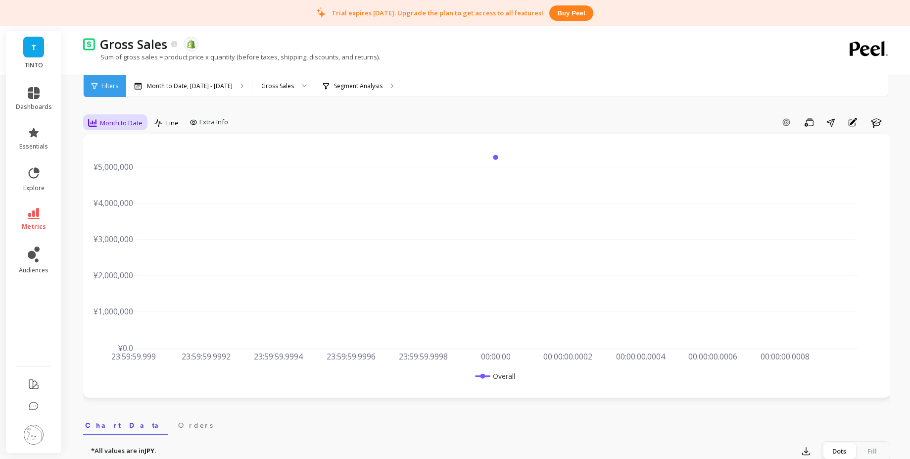
click at [129, 115] on div "Month to Date" at bounding box center [115, 122] width 60 height 17
click at [119, 160] on div "Daily" at bounding box center [120, 163] width 56 height 9
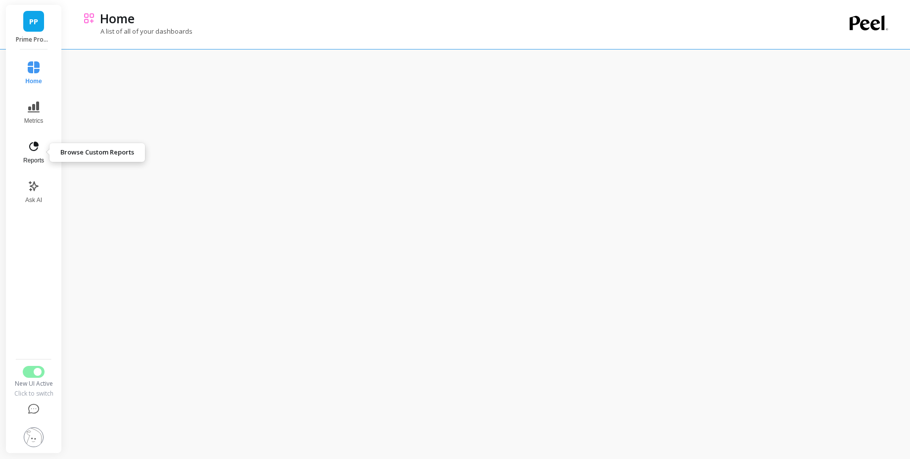
click at [32, 148] on icon at bounding box center [34, 147] width 12 height 12
click at [39, 119] on span "Metrics" at bounding box center [33, 121] width 19 height 8
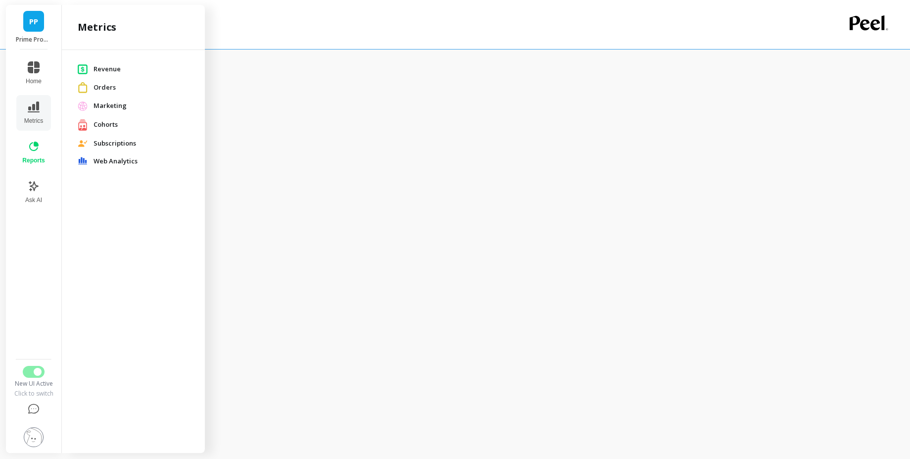
click at [101, 70] on span "Revenue" at bounding box center [142, 69] width 96 height 10
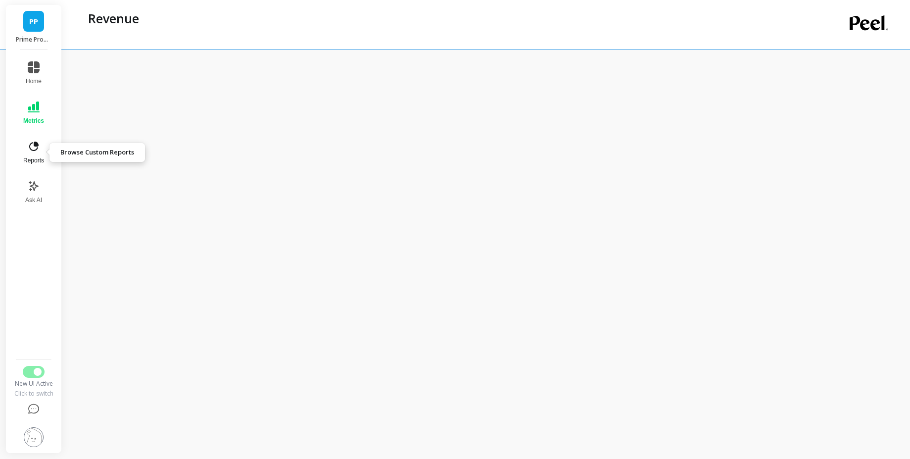
click at [29, 149] on icon at bounding box center [34, 147] width 12 height 12
click at [37, 70] on icon at bounding box center [34, 67] width 12 height 12
drag, startPoint x: 627, startPoint y: 2, endPoint x: 529, endPoint y: 35, distance: 103.5
click at [529, 35] on div "Home A list of all of your dashboards" at bounding box center [446, 24] width 726 height 49
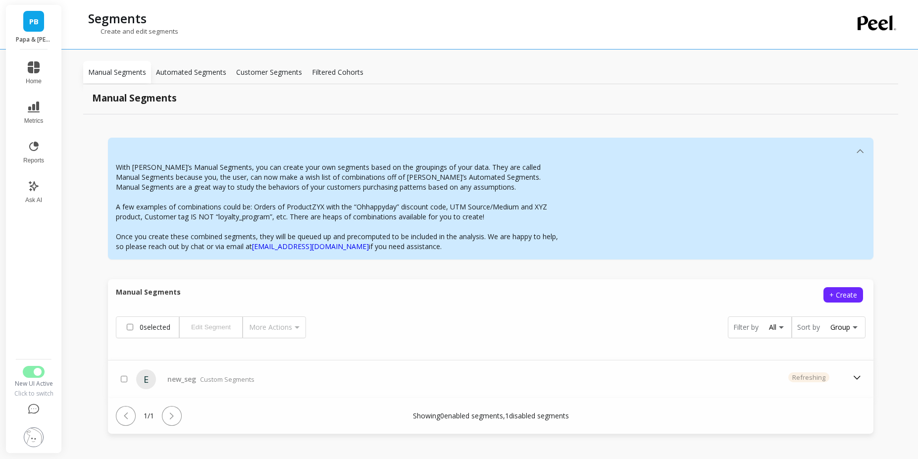
scroll to position [19, 0]
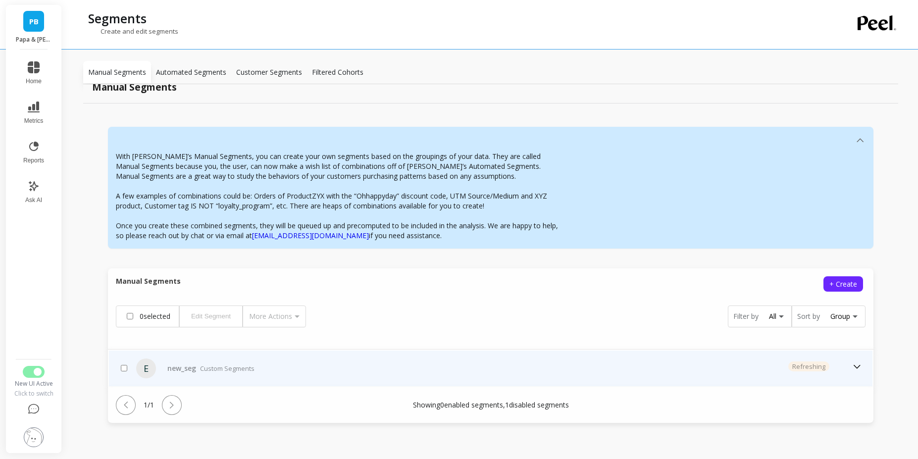
click at [752, 363] on div "refreshing" at bounding box center [697, 368] width 331 height 14
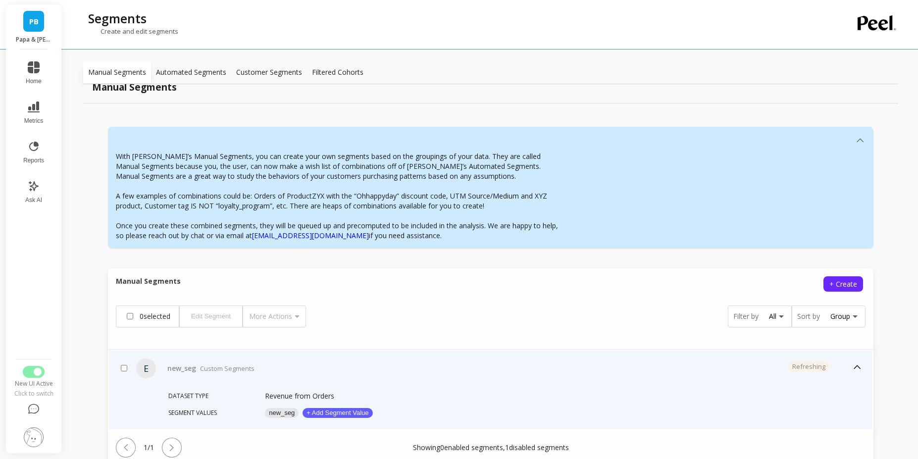
click at [278, 411] on button "new_seg" at bounding box center [282, 413] width 34 height 10
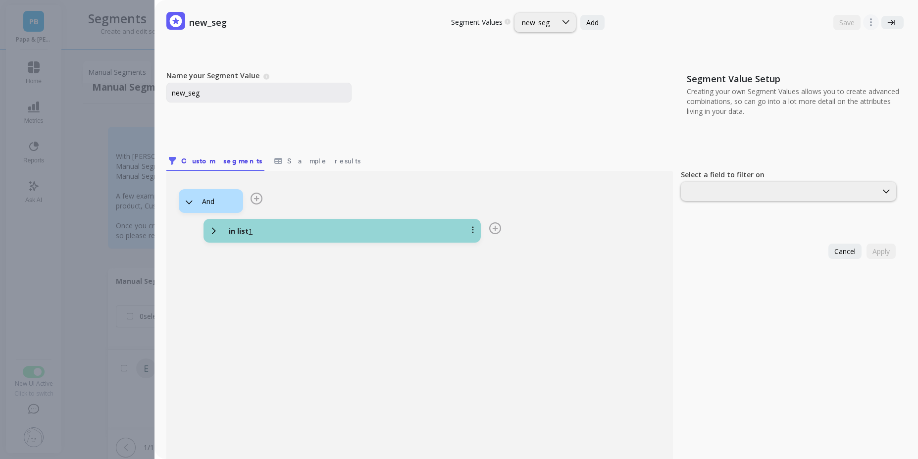
click at [216, 232] on icon at bounding box center [213, 230] width 11 height 11
click at [250, 233] on u "1" at bounding box center [250, 230] width 4 height 9
click at [790, 189] on div "ORDER_INTERVAL_FREQUENCY" at bounding box center [779, 191] width 182 height 9
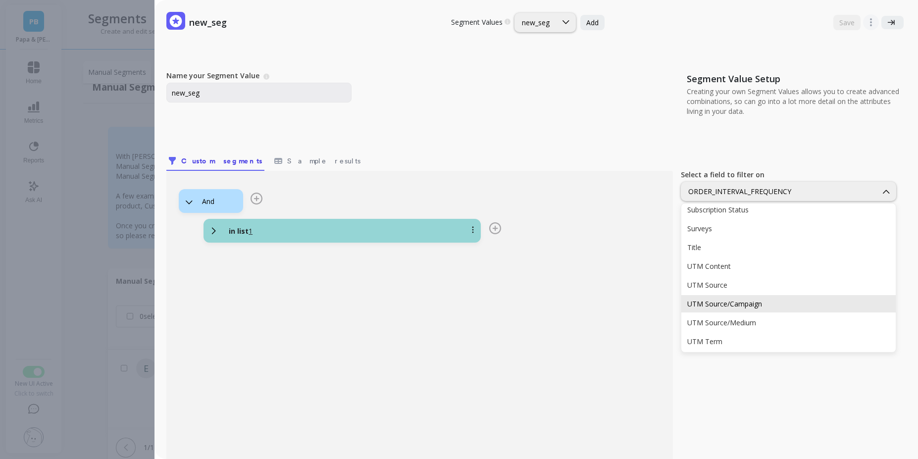
scroll to position [948, 0]
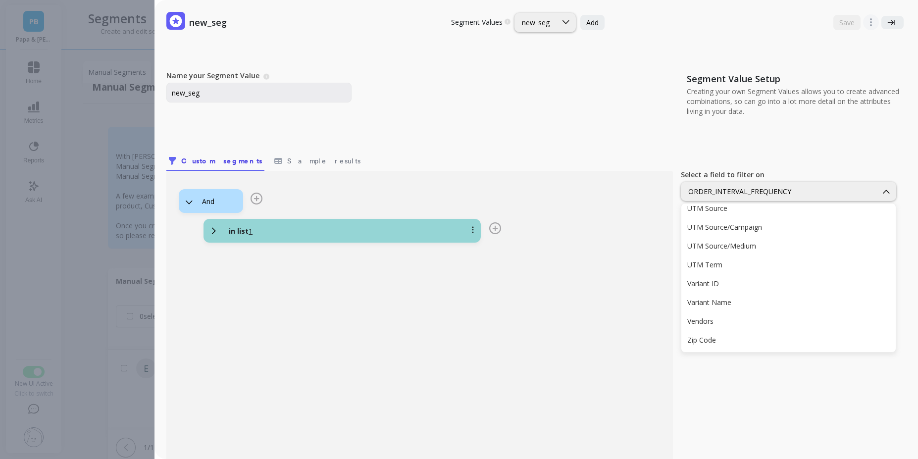
click at [773, 381] on div "Select a field to filter on 58 results available. Use Up and Down to choose opt…" at bounding box center [789, 333] width 217 height 370
click at [834, 250] on span "Cancel" at bounding box center [844, 250] width 21 height 9
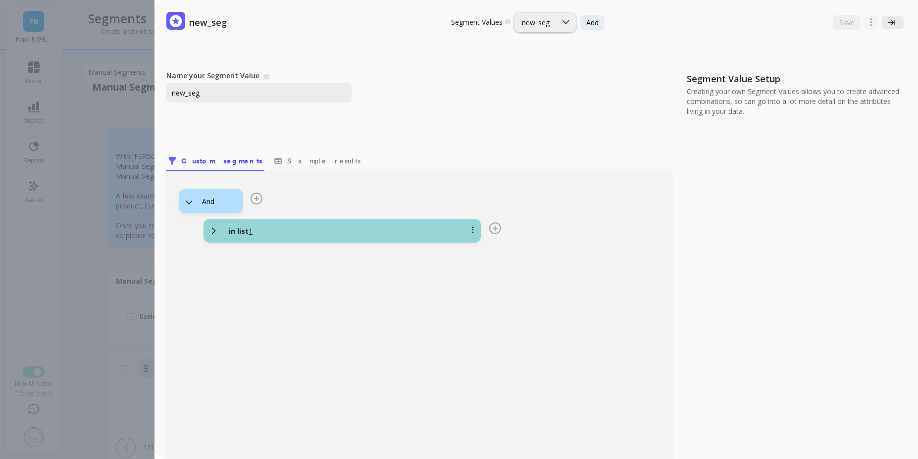
click at [887, 21] on icon at bounding box center [890, 22] width 7 height 7
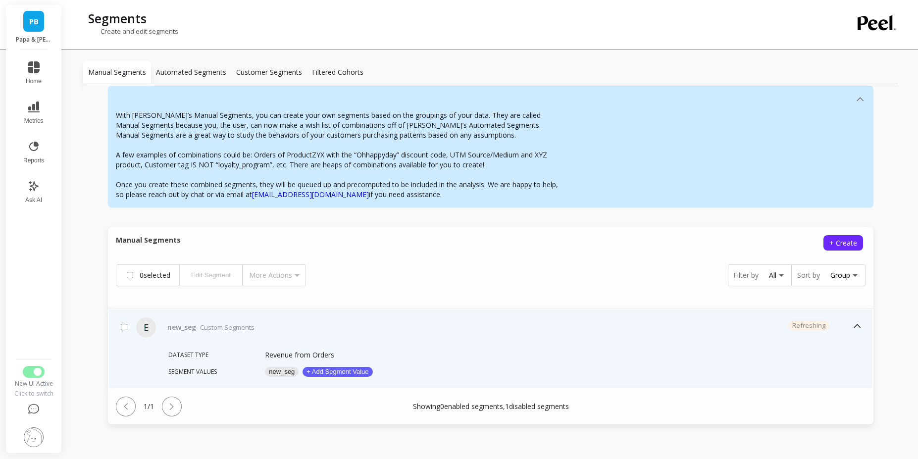
scroll to position [62, 0]
click at [275, 371] on button "new_seg" at bounding box center [282, 370] width 34 height 10
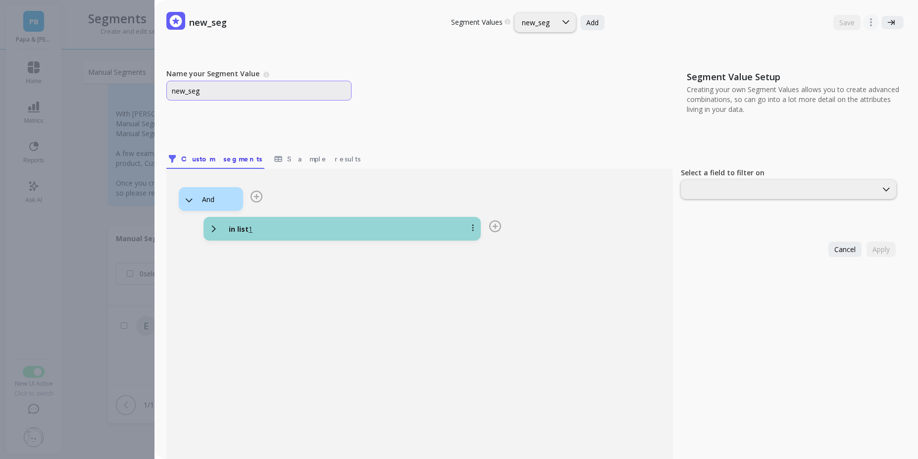
scroll to position [0, 0]
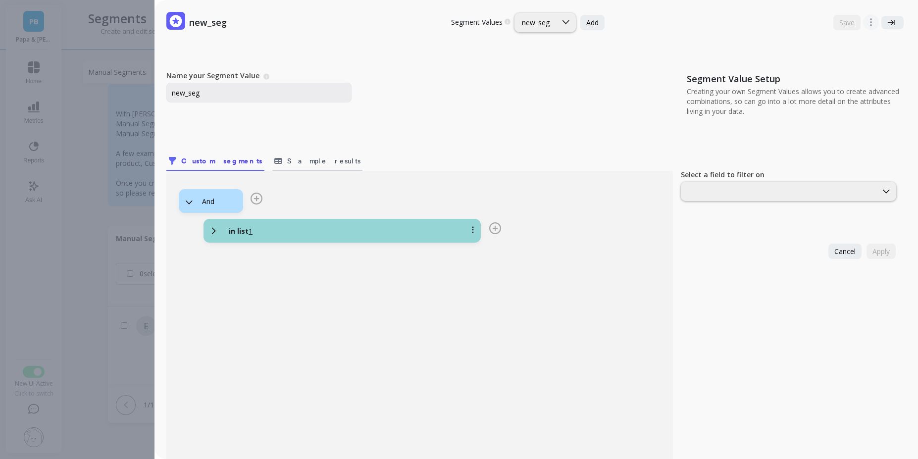
click at [289, 158] on span "Sample results" at bounding box center [323, 161] width 73 height 10
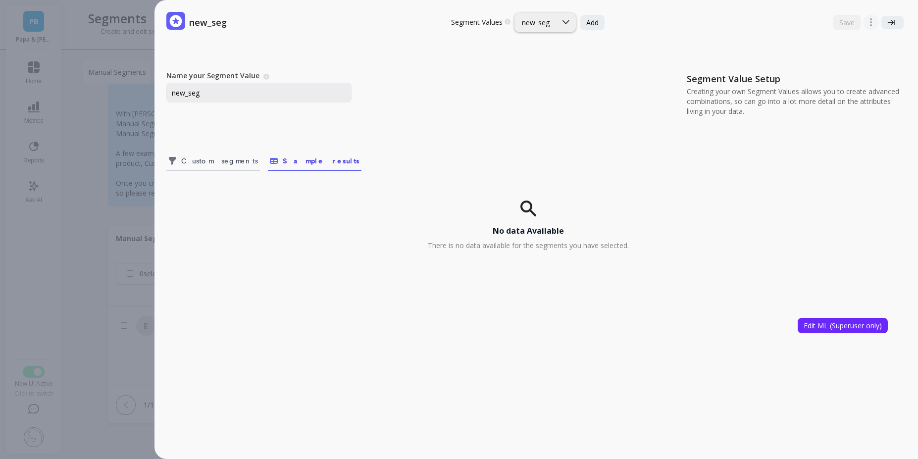
click at [200, 166] on link "Custom segments" at bounding box center [213, 159] width 94 height 23
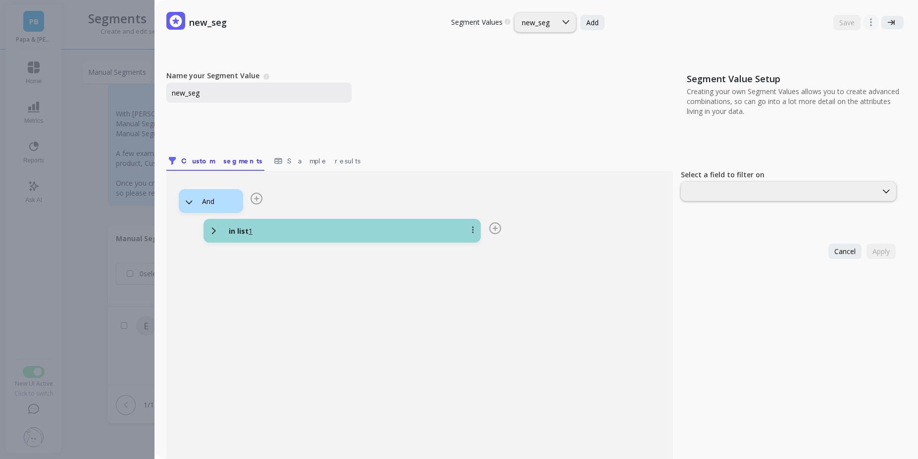
scroll to position [71, 0]
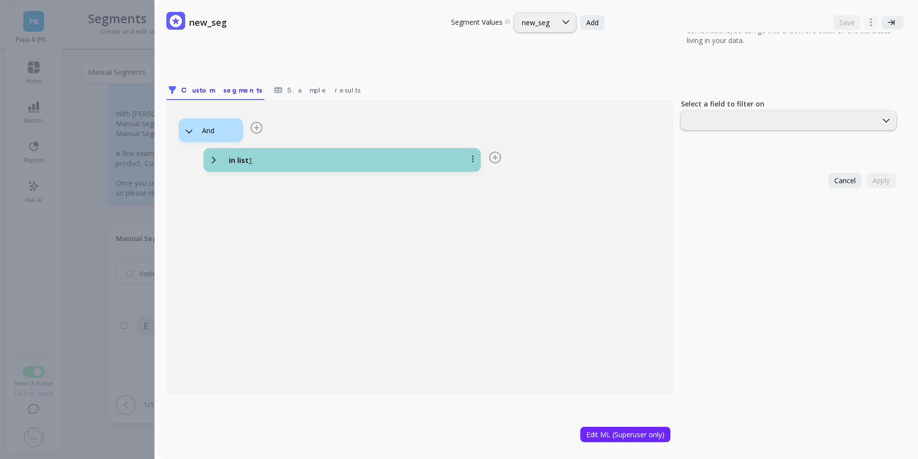
click at [96, 82] on div "new_seg Segment Values Choose a segment value you would like to edit new_seg Ad…" at bounding box center [469, 229] width 898 height 459
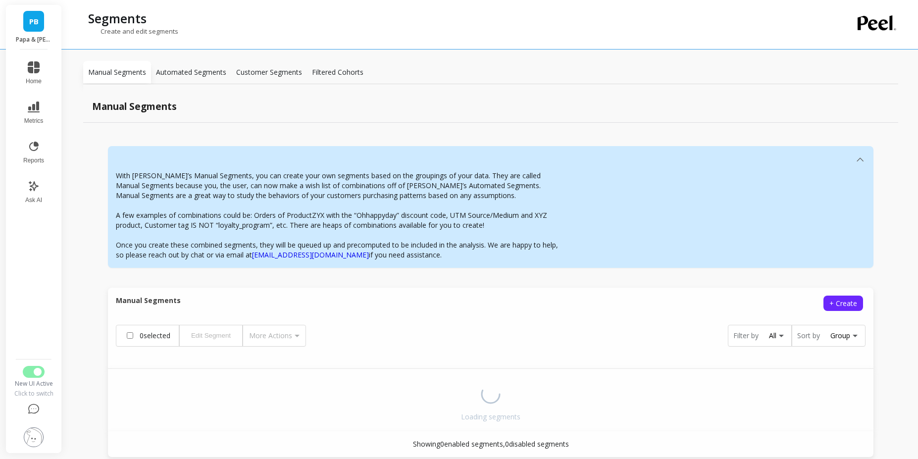
scroll to position [19, 0]
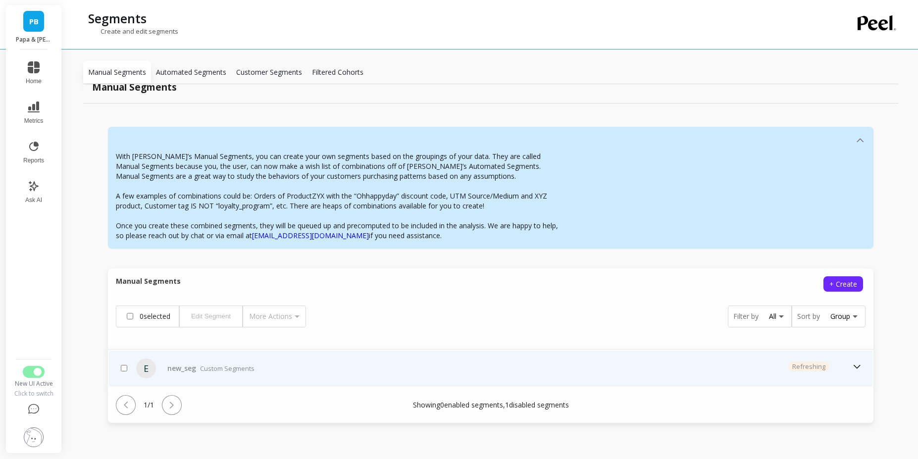
click at [236, 369] on p "Custom Segments" at bounding box center [227, 368] width 54 height 10
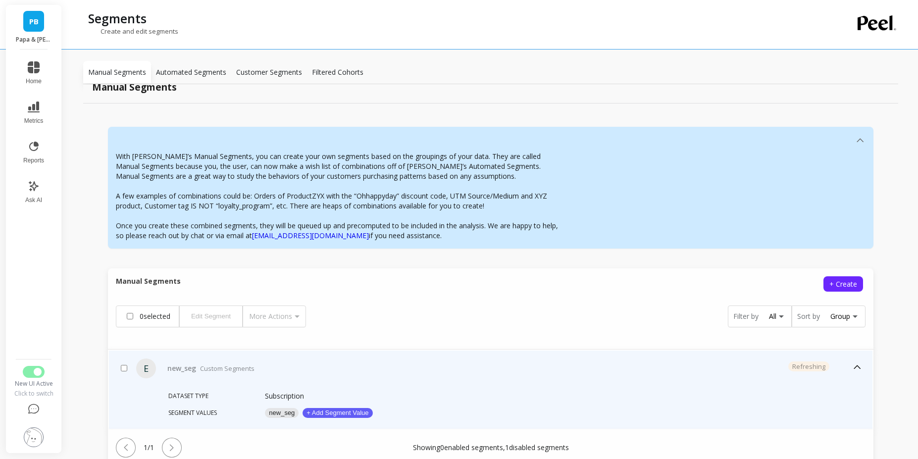
click at [278, 416] on button "new_seg" at bounding box center [282, 413] width 34 height 10
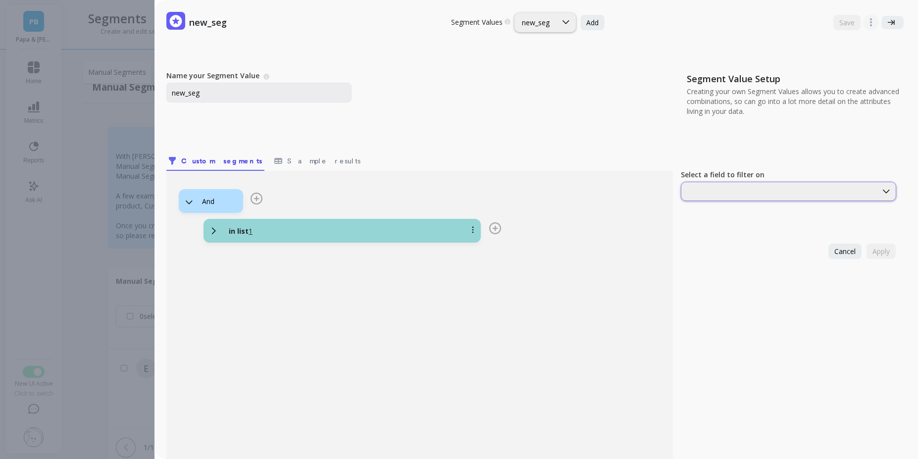
click at [749, 195] on div at bounding box center [779, 191] width 194 height 9
click at [738, 195] on div at bounding box center [779, 191] width 194 height 9
click at [707, 198] on div at bounding box center [788, 191] width 215 height 19
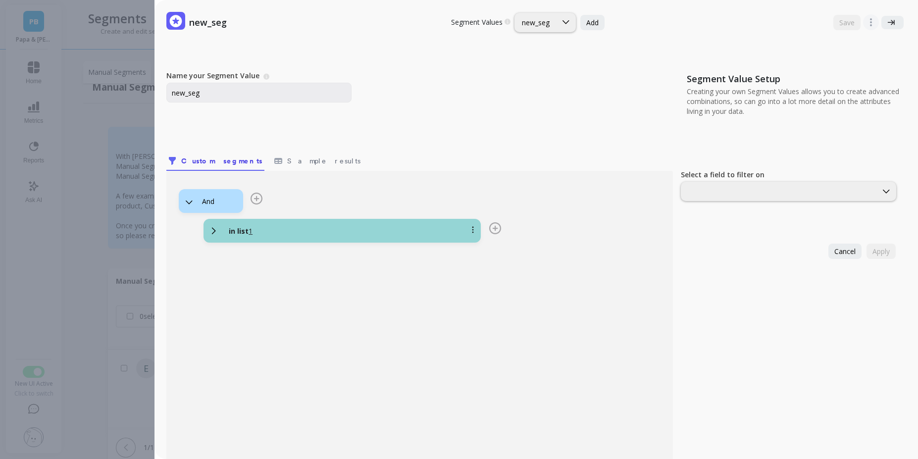
click at [707, 198] on div at bounding box center [788, 191] width 215 height 19
type input "ORDER_INTERVAL_FREQUENCY"
click at [282, 175] on div "And in list 1" at bounding box center [419, 318] width 506 height 294
click at [291, 161] on span "Sample results" at bounding box center [323, 161] width 73 height 10
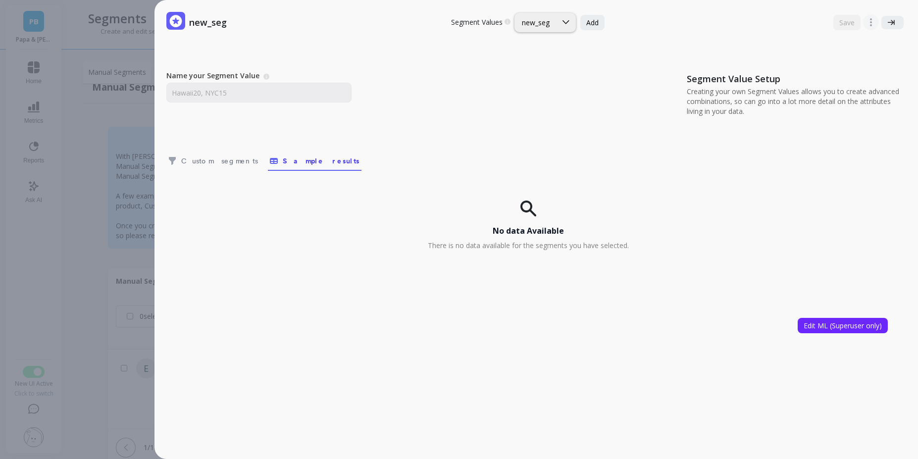
click at [118, 206] on div "new_seg Segment Values Choose a segment value you would like to edit new_seg Ad…" at bounding box center [469, 229] width 898 height 459
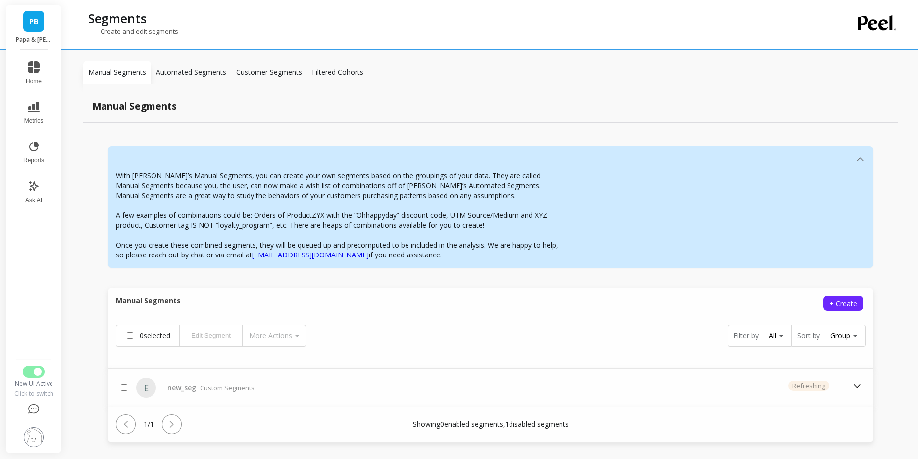
scroll to position [19, 0]
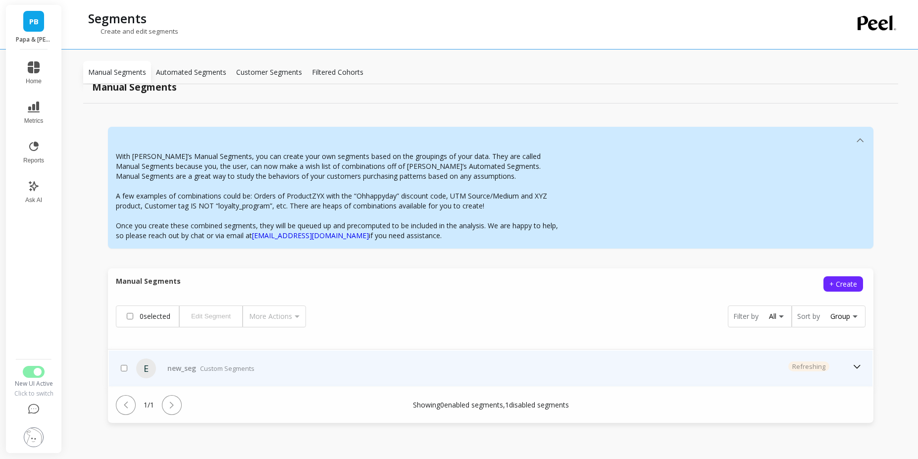
click at [221, 365] on p "Custom Segments" at bounding box center [227, 368] width 54 height 10
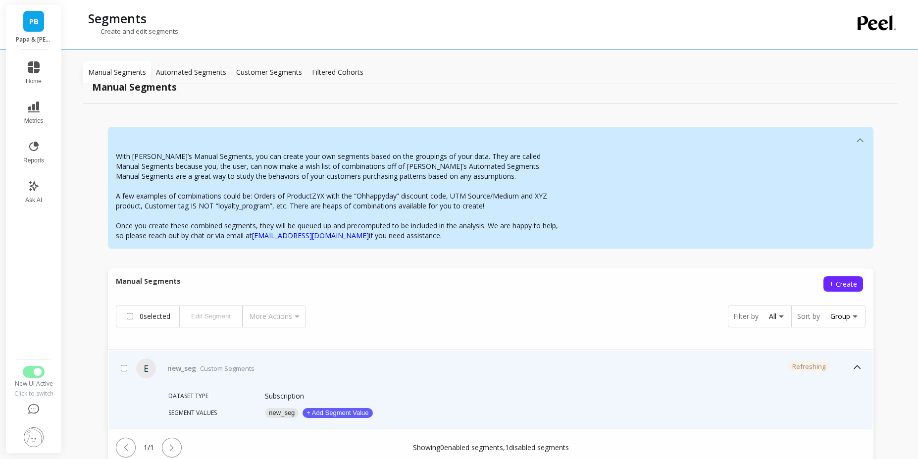
click at [124, 366] on input "checkbox" at bounding box center [124, 368] width 6 height 6
checkbox input "true"
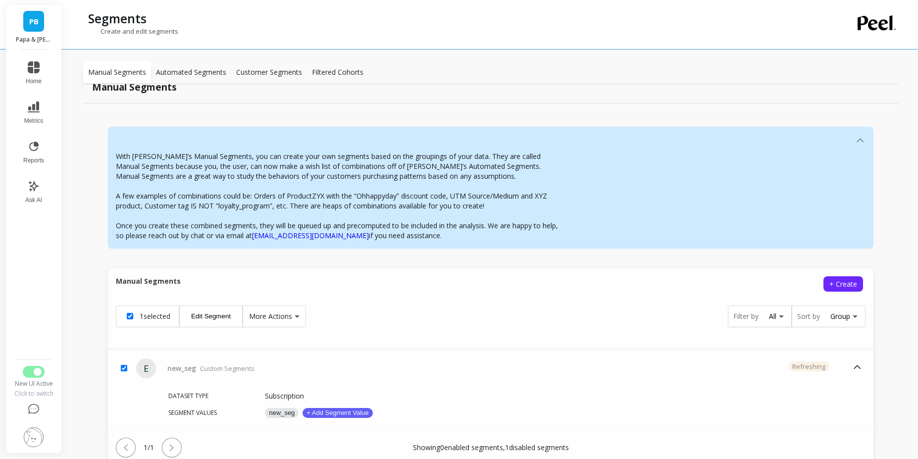
click at [210, 320] on button "Edit Segment" at bounding box center [210, 316] width 63 height 22
click at [277, 314] on span "More Actions" at bounding box center [270, 316] width 43 height 10
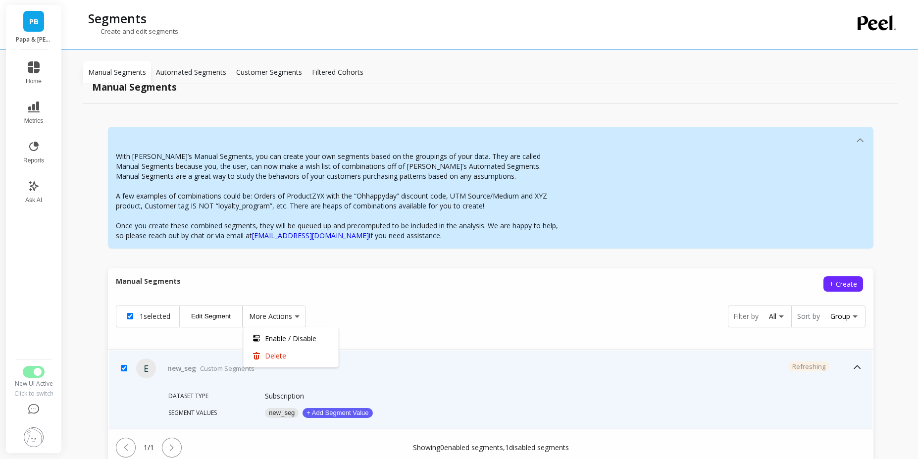
click at [278, 410] on button "new_seg" at bounding box center [282, 413] width 34 height 10
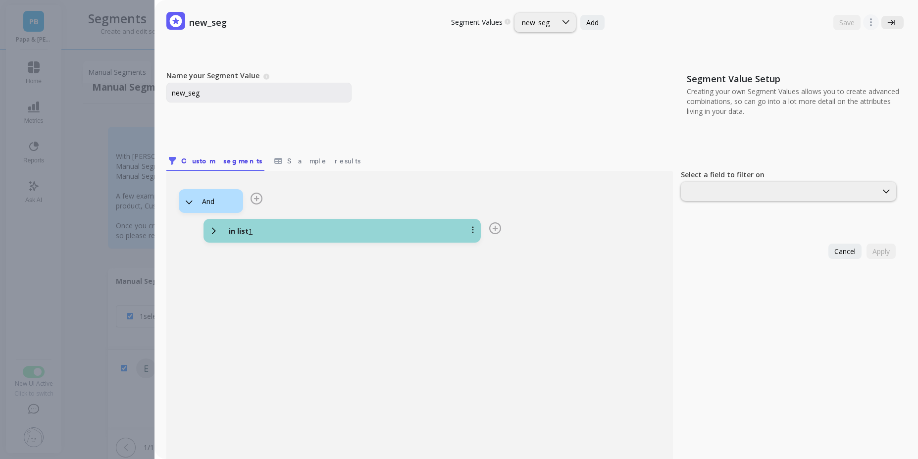
click at [887, 20] on icon at bounding box center [890, 22] width 7 height 5
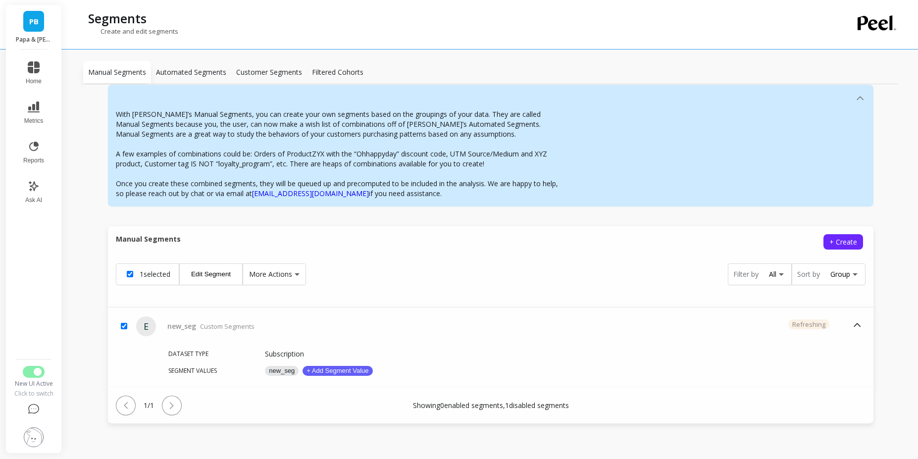
scroll to position [62, 0]
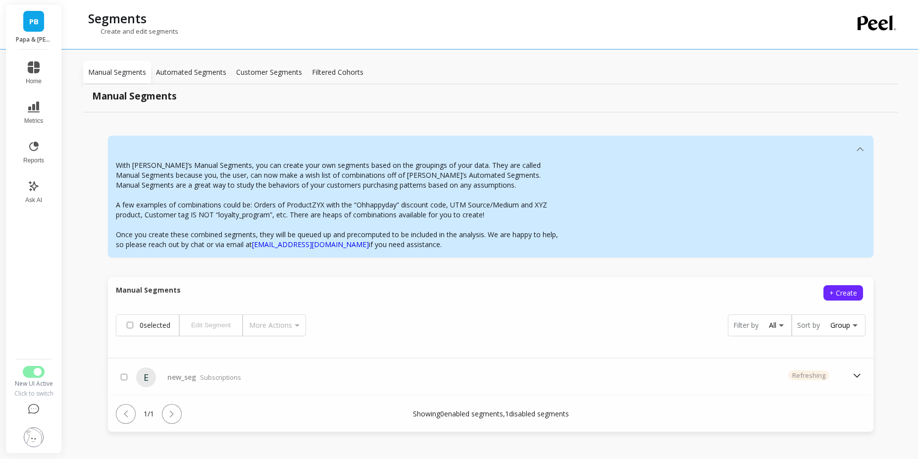
scroll to position [19, 0]
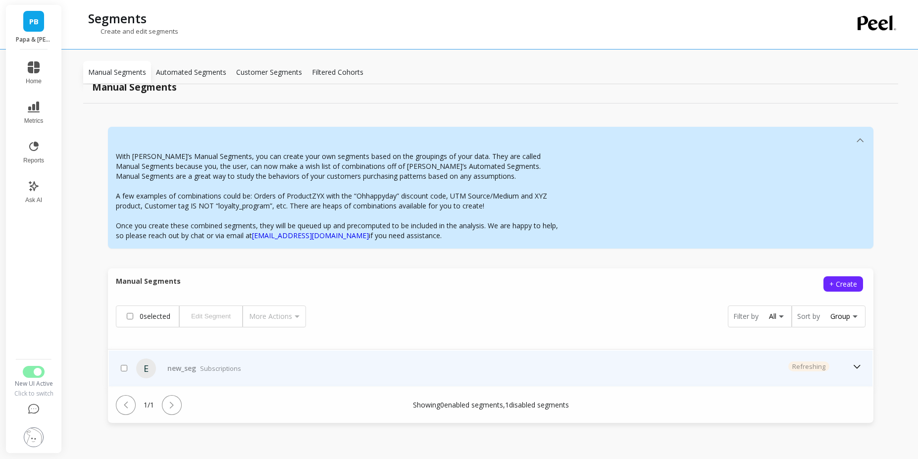
click at [209, 365] on p "Subscriptions" at bounding box center [220, 368] width 41 height 10
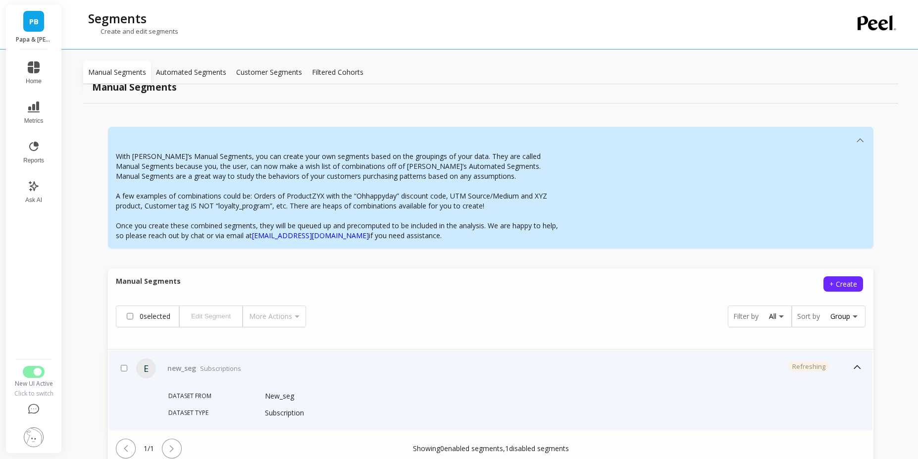
click at [278, 410] on p "Subscription" at bounding box center [284, 413] width 39 height 10
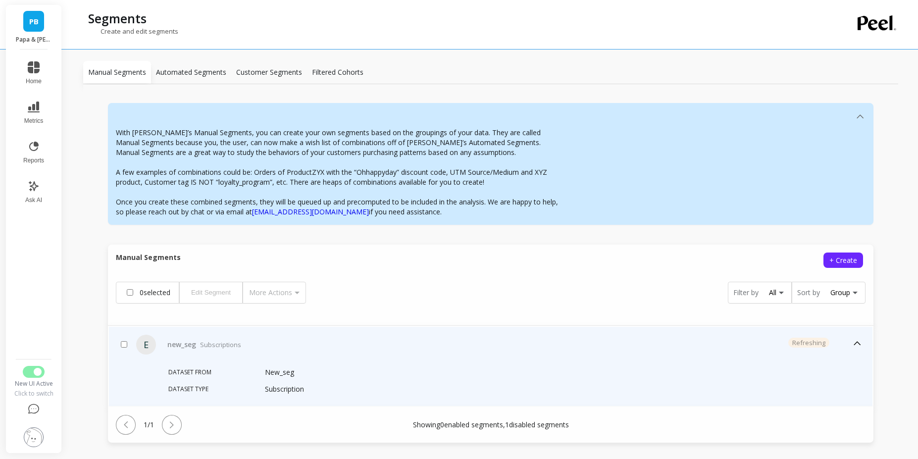
scroll to position [63, 0]
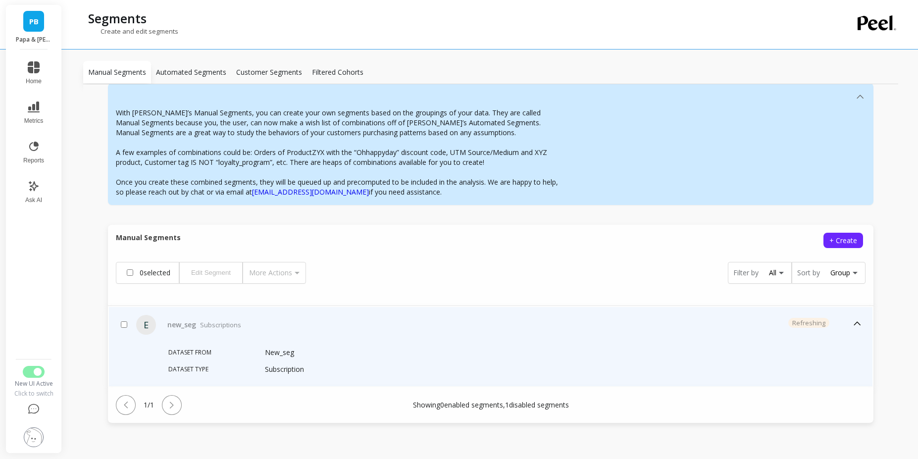
click at [127, 325] on div at bounding box center [124, 325] width 10 height 12
click at [121, 327] on input "checkbox" at bounding box center [124, 324] width 6 height 6
checkbox input "true"
click at [168, 327] on div "new_seg Subscriptions" at bounding box center [204, 325] width 74 height 10
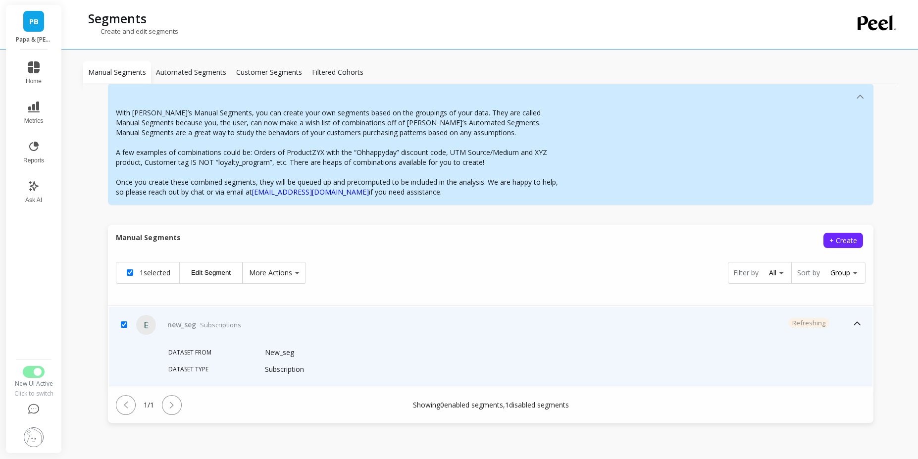
scroll to position [19, 0]
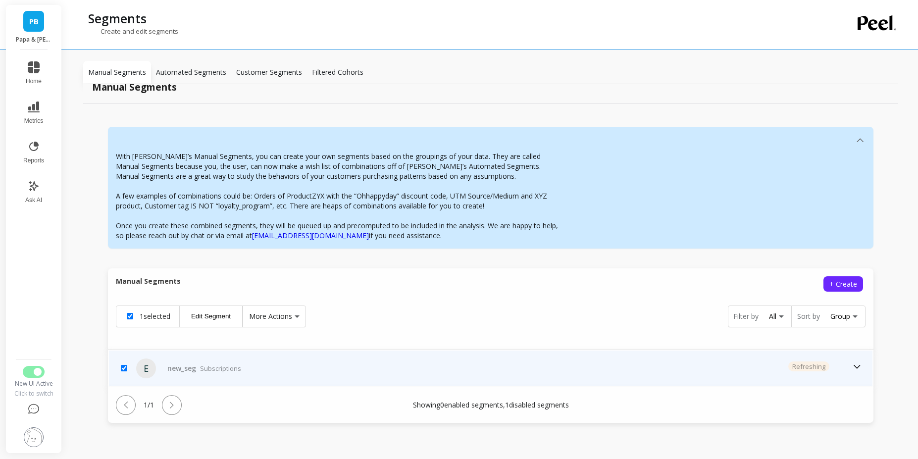
click at [126, 369] on input "checkbox" at bounding box center [124, 368] width 6 height 6
checkbox input "false"
click at [124, 366] on input "checkbox" at bounding box center [124, 368] width 6 height 6
checkbox input "true"
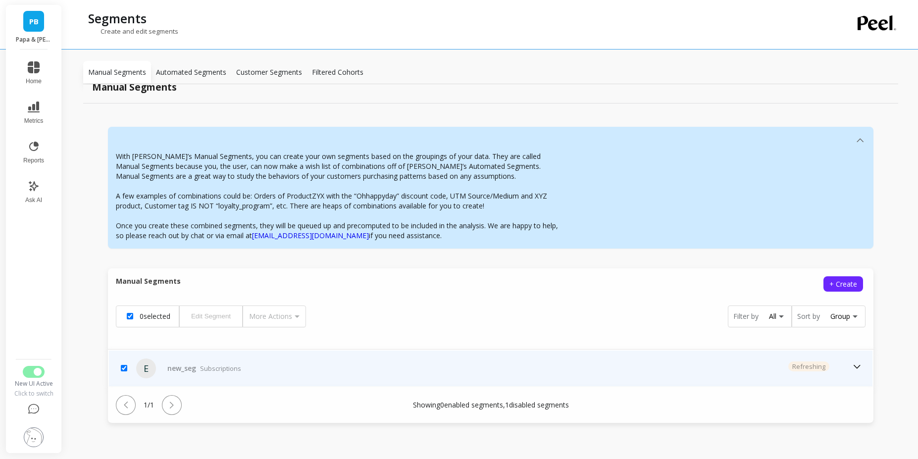
checkbox input "true"
click at [169, 373] on td "new_seg Subscriptions" at bounding box center [333, 368] width 341 height 36
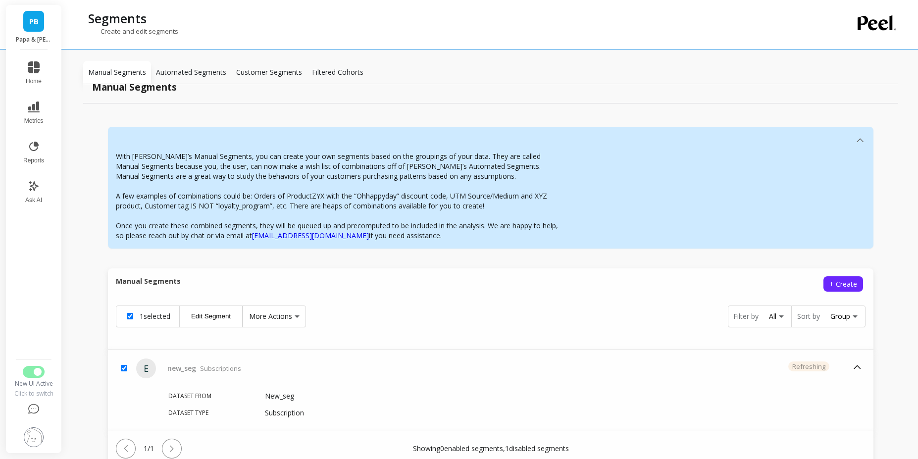
click at [207, 324] on button "Edit Segment" at bounding box center [210, 316] width 63 height 22
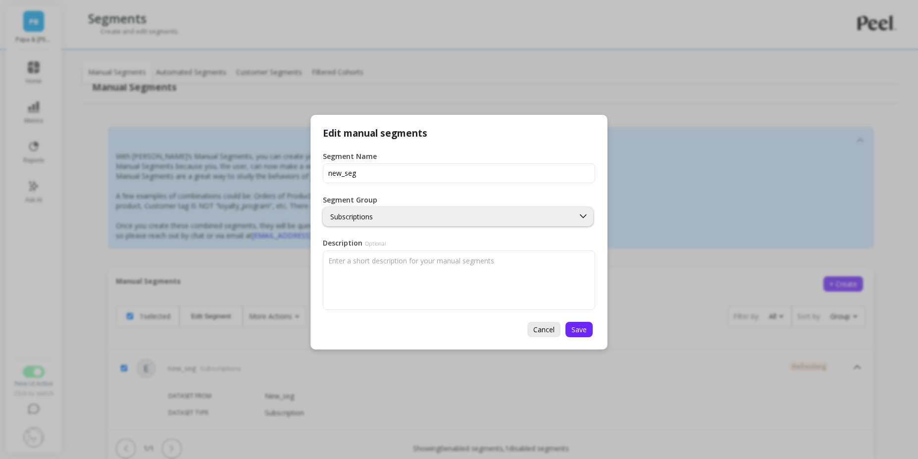
click at [545, 328] on span "Cancel" at bounding box center [543, 329] width 21 height 9
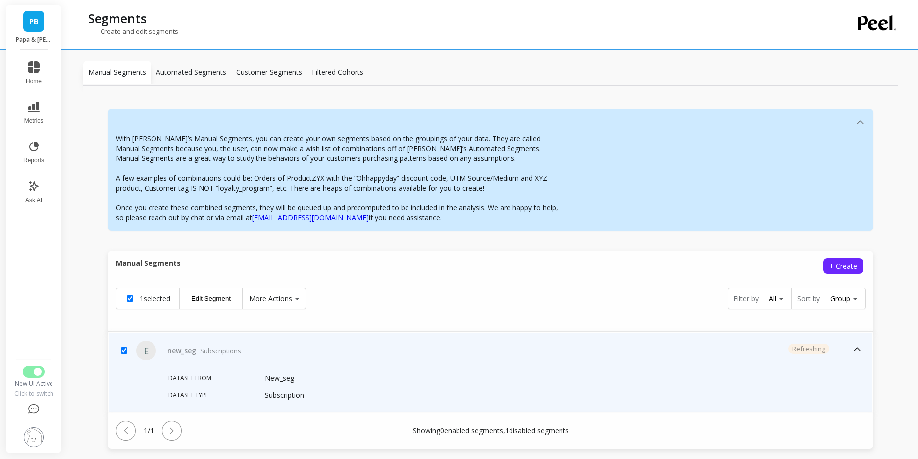
scroll to position [63, 0]
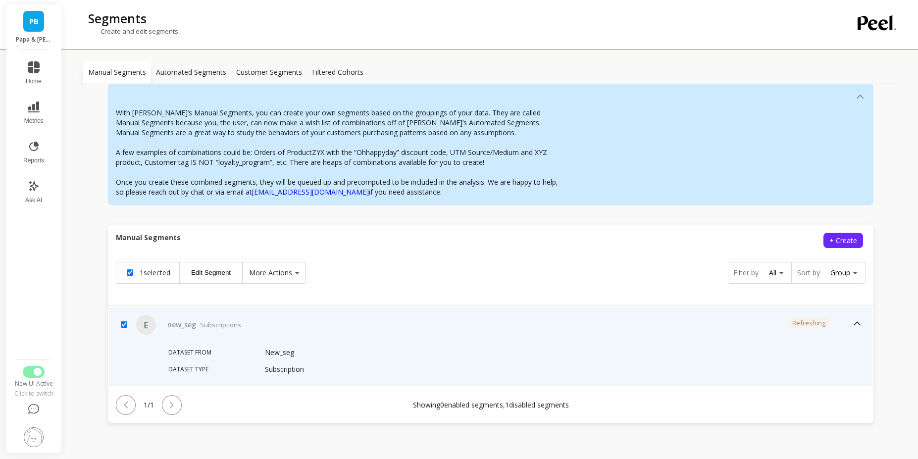
click at [316, 355] on p "New_seg" at bounding box center [539, 352] width 548 height 10
click at [277, 371] on p "Subscription" at bounding box center [284, 369] width 39 height 10
click at [247, 347] on p "Dataset from" at bounding box center [216, 352] width 97 height 11
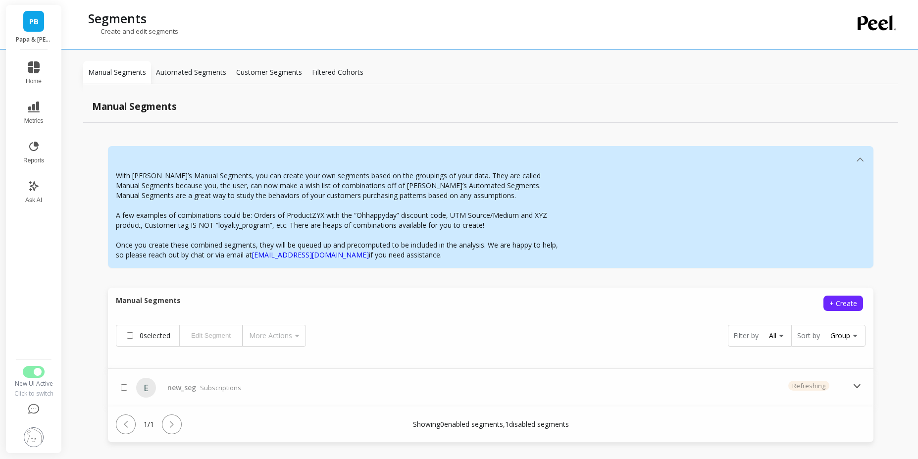
scroll to position [19, 0]
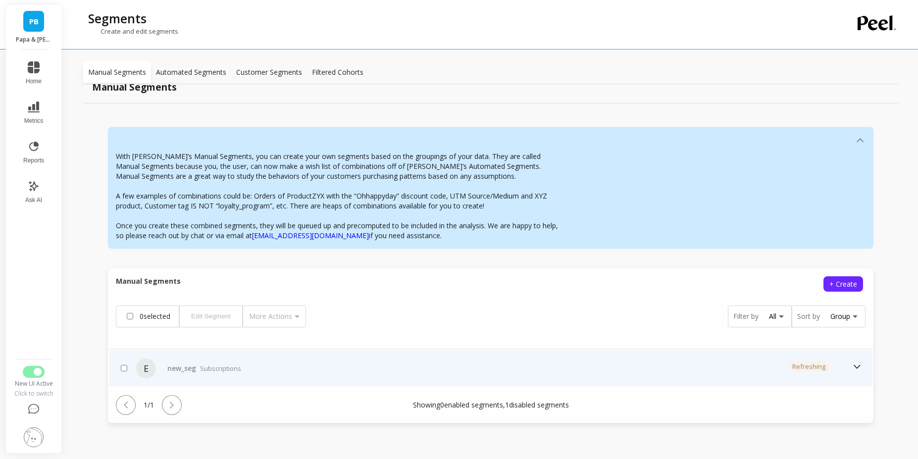
click at [228, 370] on td "new_seg Subscriptions" at bounding box center [333, 368] width 341 height 36
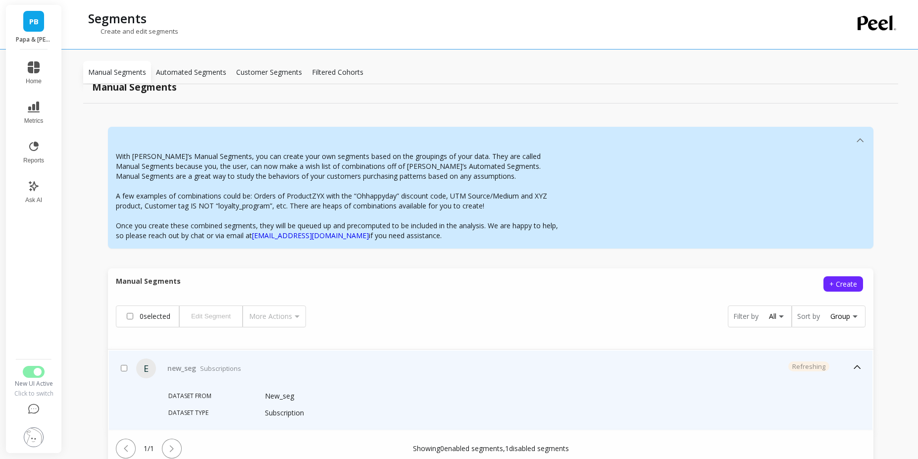
click at [288, 419] on div "Subscription" at bounding box center [439, 416] width 348 height 17
click at [293, 412] on p "Subscription" at bounding box center [284, 413] width 39 height 10
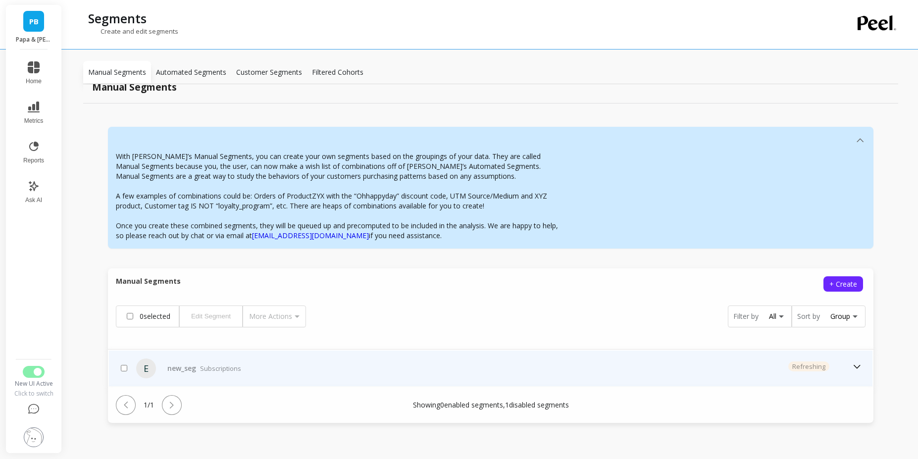
click at [317, 369] on div "new_seg Subscriptions" at bounding box center [333, 368] width 341 height 10
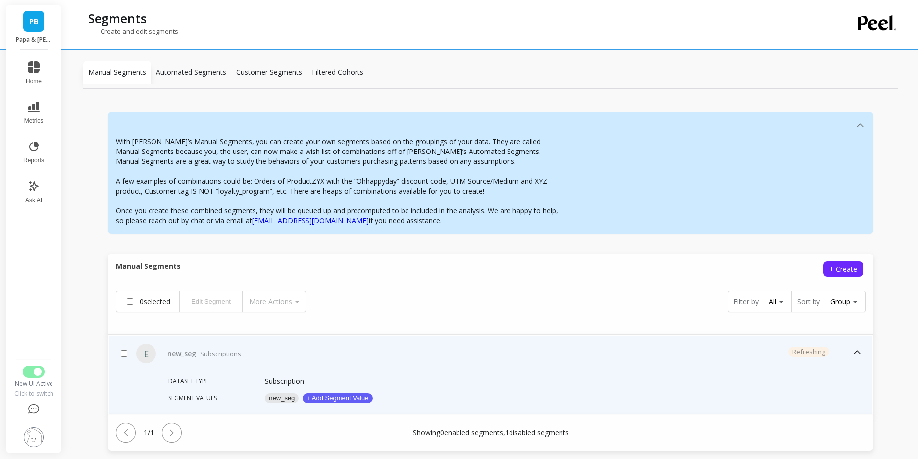
click at [277, 401] on button "new_seg" at bounding box center [282, 398] width 34 height 10
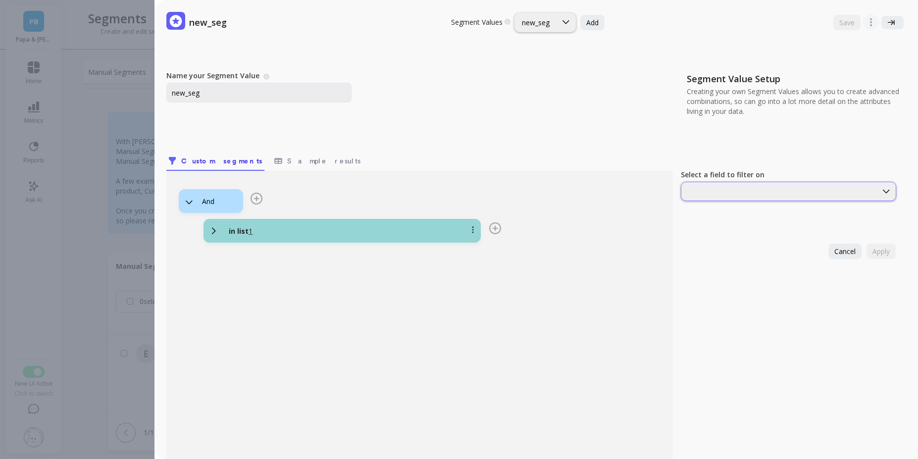
click at [726, 194] on div at bounding box center [779, 191] width 194 height 9
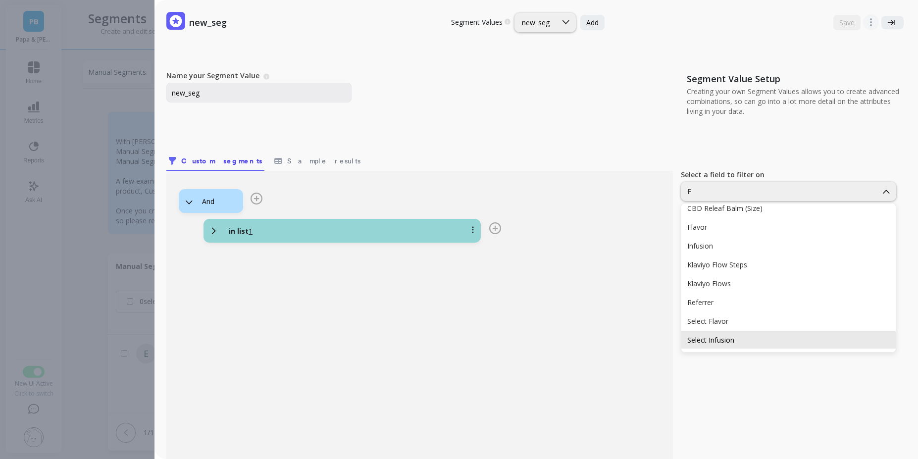
scroll to position [0, 0]
type input "FR"
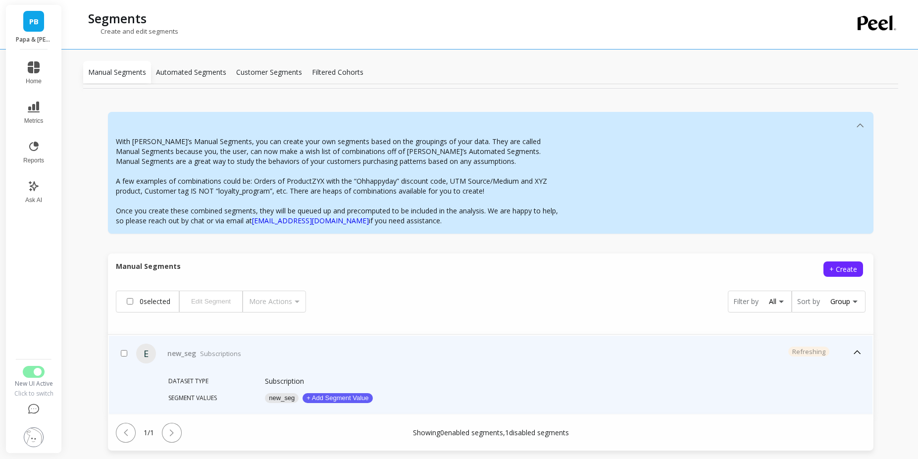
click at [285, 402] on button "new_seg" at bounding box center [282, 398] width 34 height 10
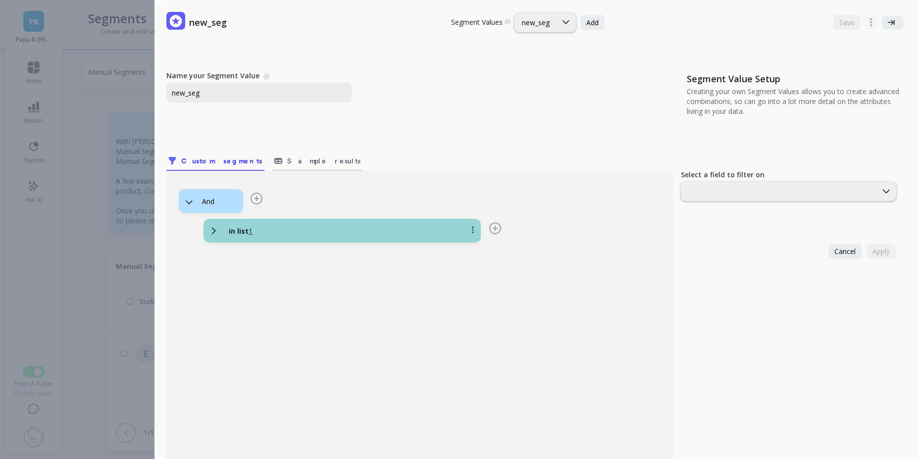
click at [273, 162] on icon "Tabs" at bounding box center [278, 161] width 10 height 10
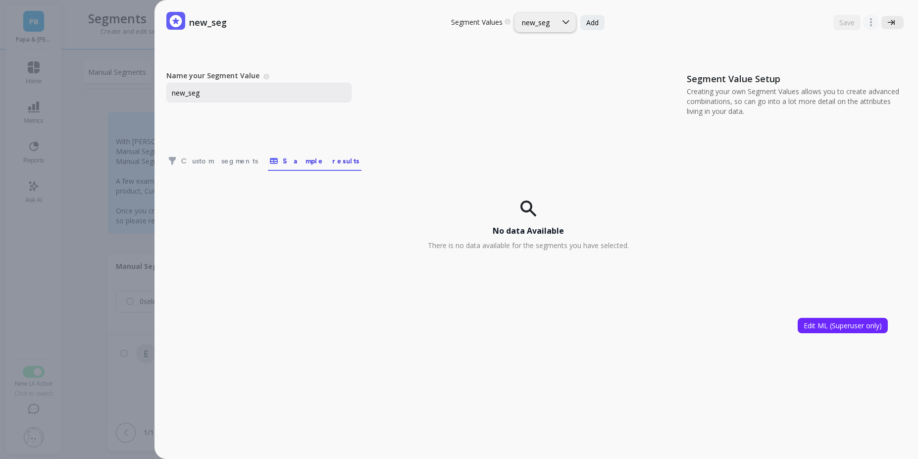
click at [887, 19] on icon at bounding box center [890, 22] width 7 height 7
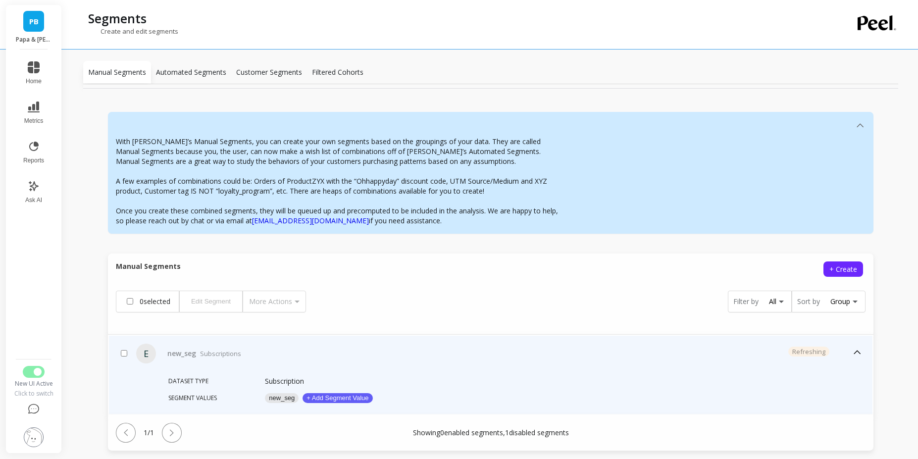
click at [282, 398] on button "new_seg" at bounding box center [282, 398] width 34 height 10
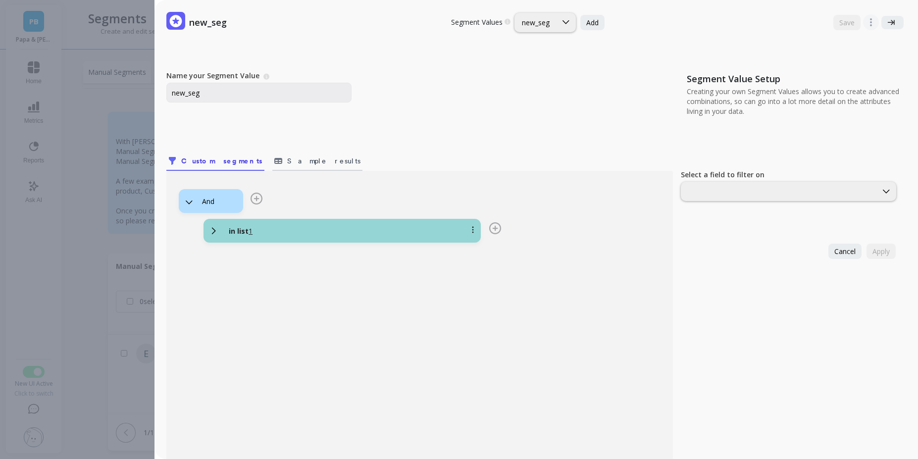
click at [287, 163] on span "Sample results" at bounding box center [323, 161] width 73 height 10
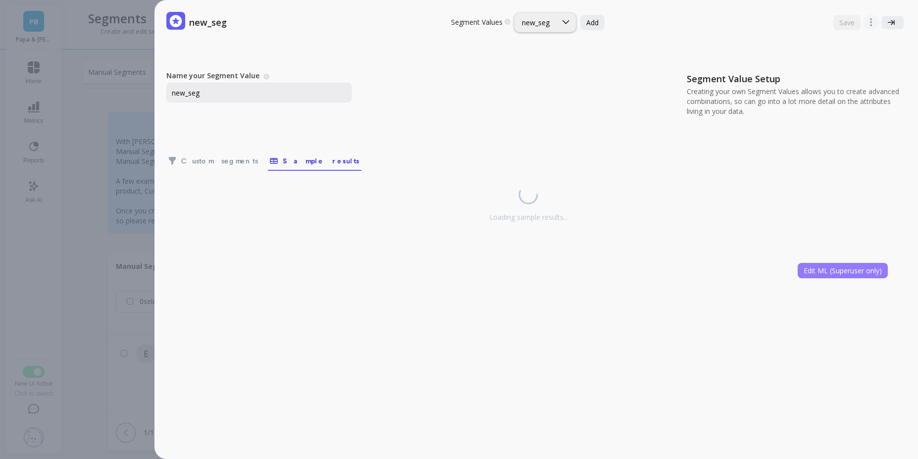
click at [819, 277] on button "Edit ML (Superuser only)" at bounding box center [842, 270] width 90 height 15
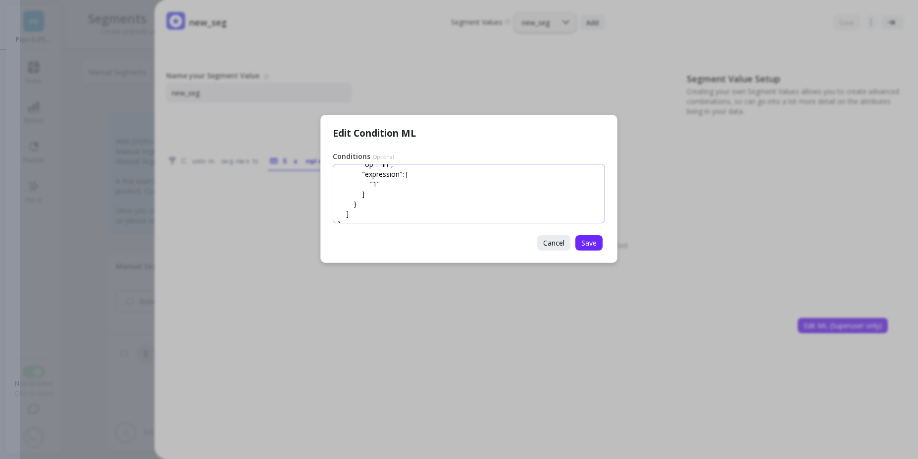
scroll to position [70, 0]
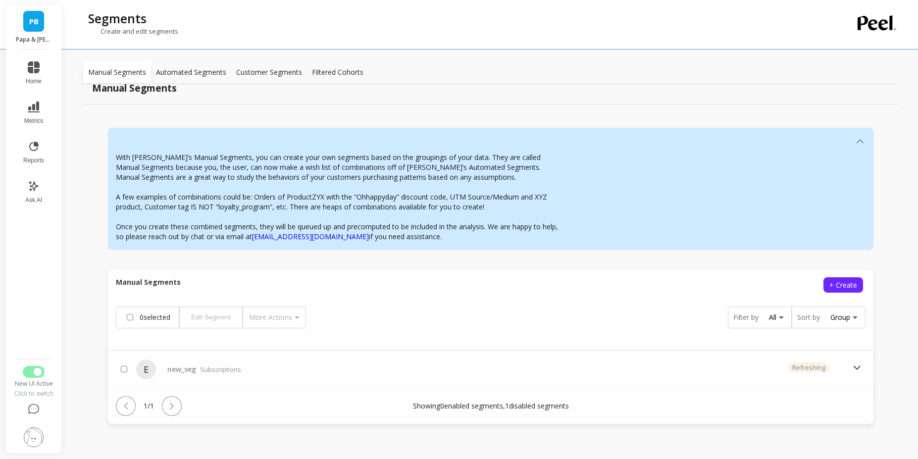
scroll to position [19, 0]
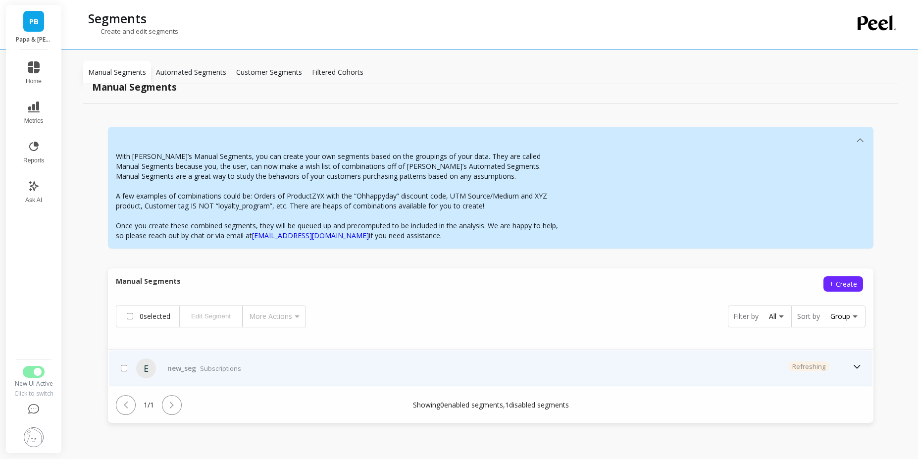
click at [278, 369] on div "new_seg Subscriptions" at bounding box center [333, 368] width 341 height 10
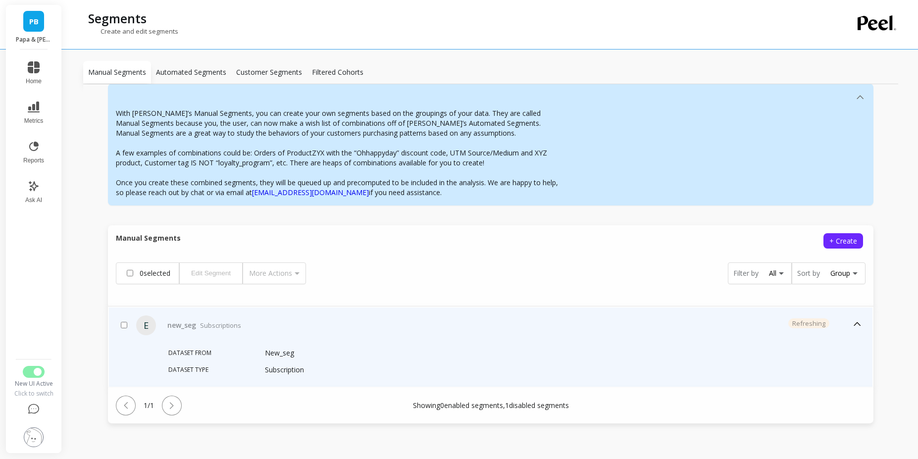
scroll to position [63, 0]
click at [293, 366] on p "Subscription" at bounding box center [284, 369] width 39 height 10
click at [194, 325] on div "new_seg Subscriptions" at bounding box center [204, 325] width 74 height 10
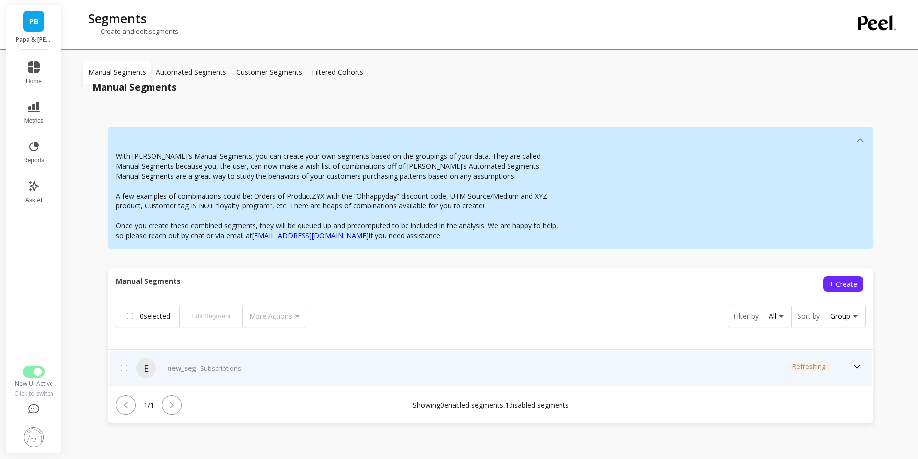
click at [125, 370] on input "checkbox" at bounding box center [124, 368] width 6 height 6
checkbox input "true"
click at [125, 370] on input "checkbox" at bounding box center [124, 368] width 6 height 6
checkbox input "false"
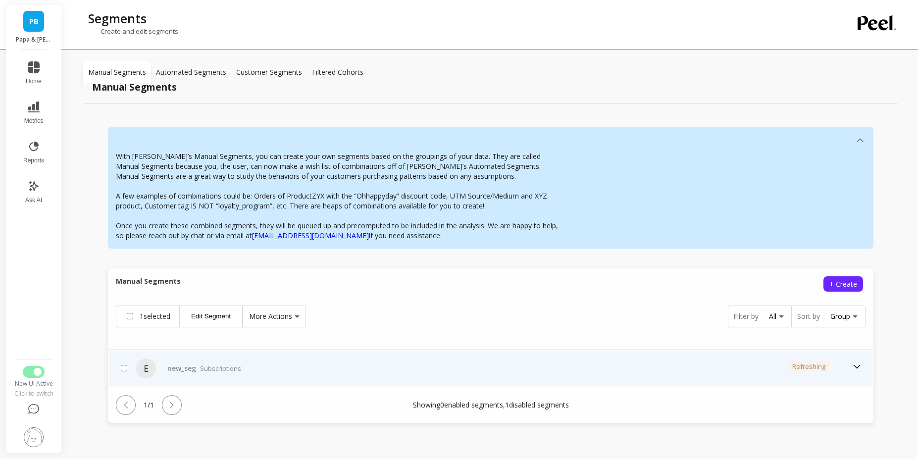
checkbox input "false"
click at [138, 370] on div "E" at bounding box center [146, 368] width 20 height 20
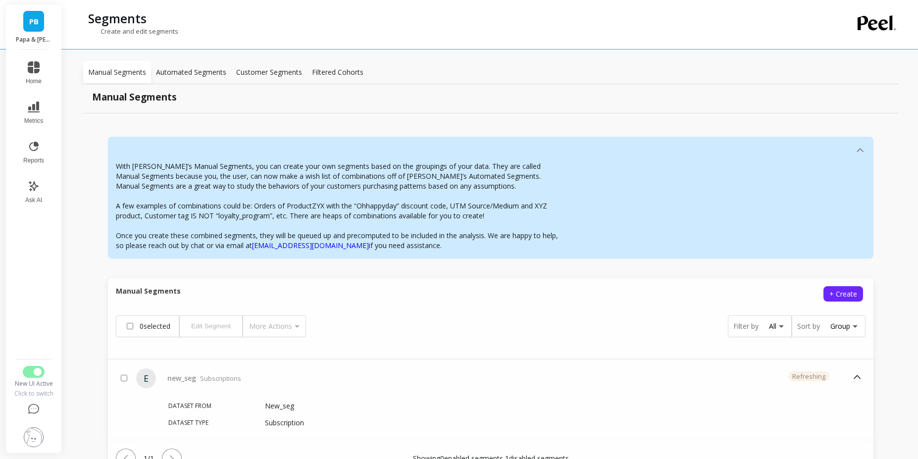
scroll to position [0, 0]
